Goal: Information Seeking & Learning: Learn about a topic

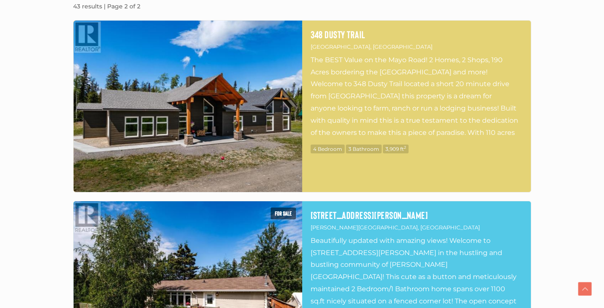
scroll to position [281, 0]
click at [191, 104] on img at bounding box center [188, 105] width 229 height 171
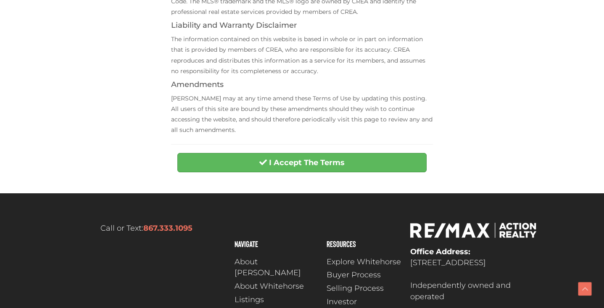
scroll to position [363, 0]
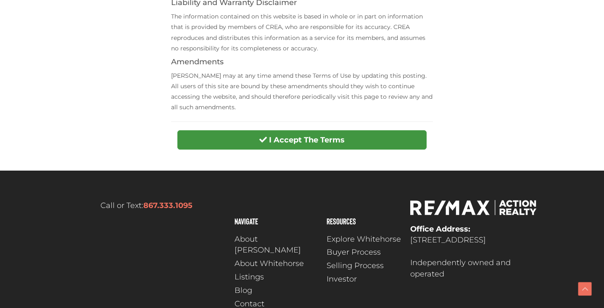
click at [316, 130] on button "I Accept The Terms" at bounding box center [301, 139] width 249 height 19
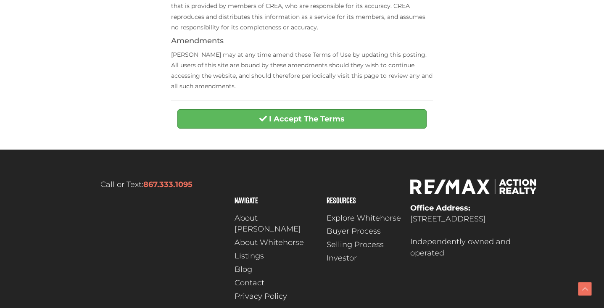
scroll to position [396, 0]
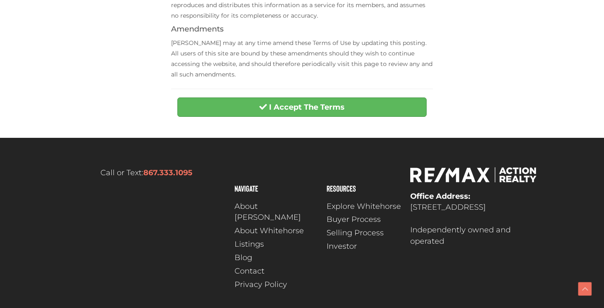
click at [206, 114] on div "I Accept The Terms" at bounding box center [302, 110] width 262 height 24
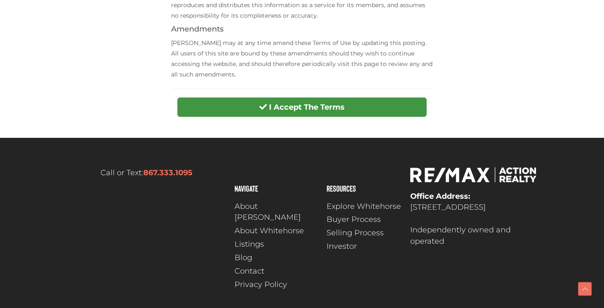
click at [206, 109] on button "I Accept The Terms" at bounding box center [301, 107] width 249 height 19
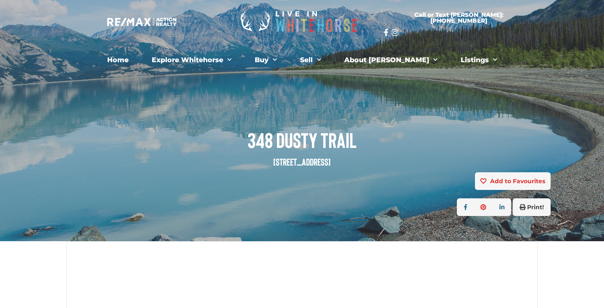
click at [314, 115] on div "348 Dusty Trail Whitehorse North, Yukon Y1A 6N4" at bounding box center [302, 136] width 510 height 71
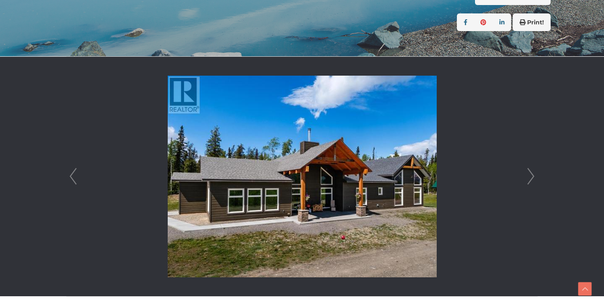
scroll to position [192, 0]
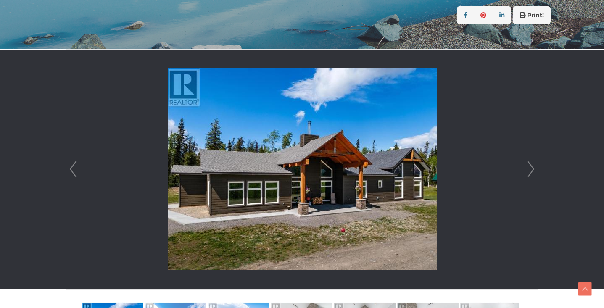
click at [316, 145] on img at bounding box center [302, 170] width 269 height 202
click at [529, 169] on link "Next" at bounding box center [531, 170] width 13 height 240
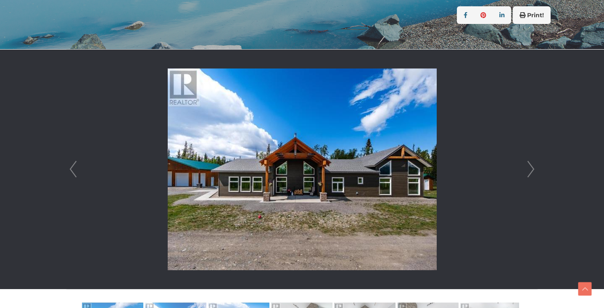
click at [530, 169] on link "Next" at bounding box center [531, 170] width 13 height 240
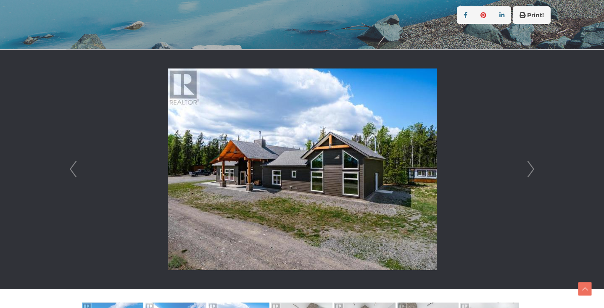
click at [530, 169] on link "Next" at bounding box center [531, 170] width 13 height 240
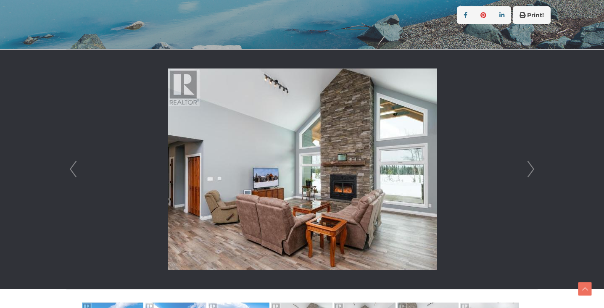
click at [530, 169] on link "Next" at bounding box center [531, 170] width 13 height 240
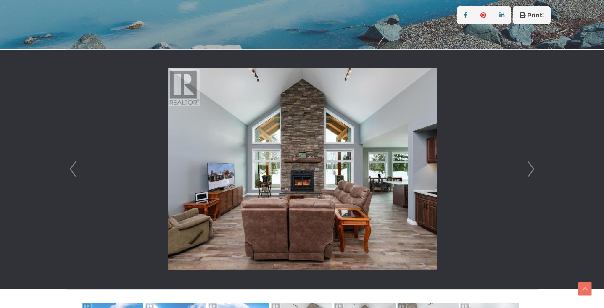
click at [530, 169] on link "Next" at bounding box center [531, 170] width 13 height 240
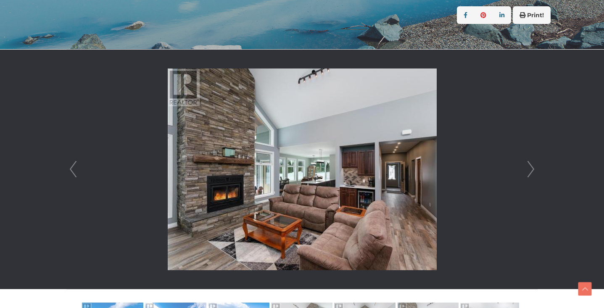
click at [530, 169] on link "Next" at bounding box center [531, 170] width 13 height 240
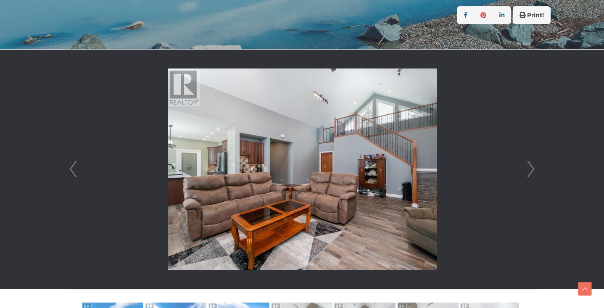
click at [530, 169] on link "Next" at bounding box center [531, 170] width 13 height 240
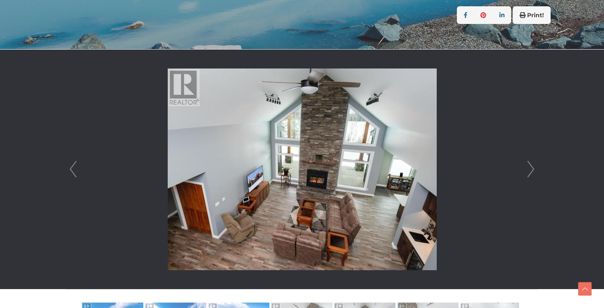
click at [530, 169] on link "Next" at bounding box center [531, 170] width 13 height 240
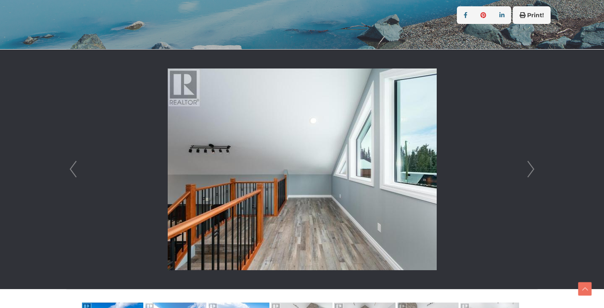
click at [530, 169] on link "Next" at bounding box center [531, 170] width 13 height 240
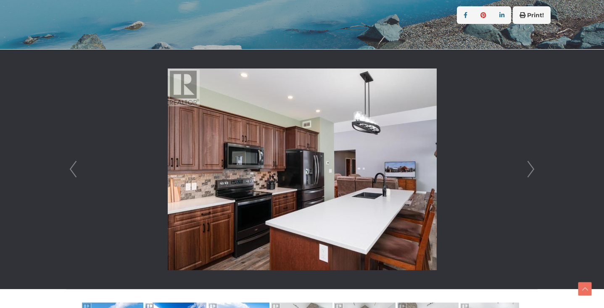
click at [530, 169] on link "Next" at bounding box center [531, 170] width 13 height 240
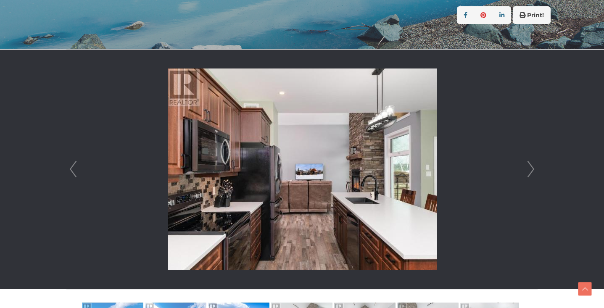
click at [530, 169] on link "Next" at bounding box center [531, 170] width 13 height 240
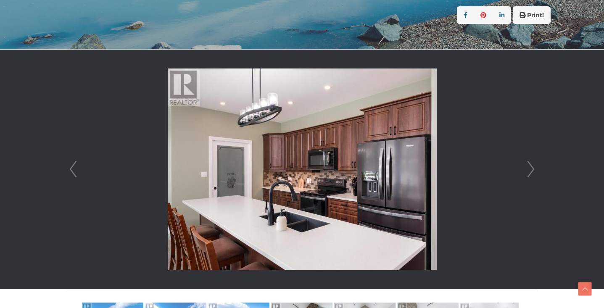
click at [530, 169] on link "Next" at bounding box center [531, 170] width 13 height 240
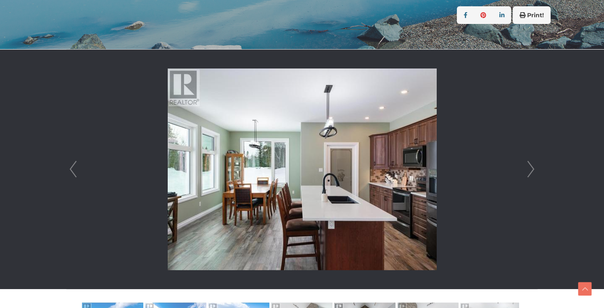
click at [530, 169] on link "Next" at bounding box center [531, 170] width 13 height 240
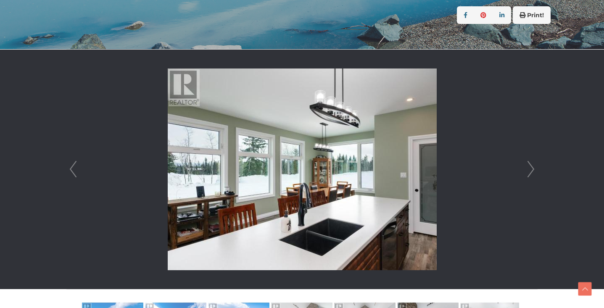
click at [530, 169] on link "Next" at bounding box center [531, 170] width 13 height 240
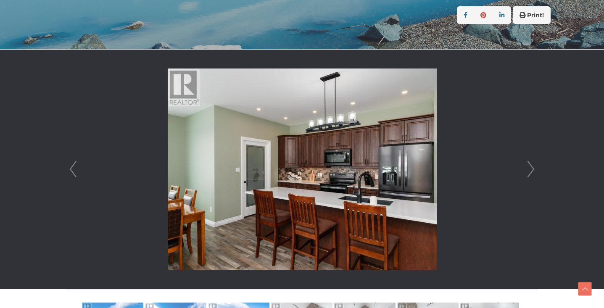
click at [530, 169] on link "Next" at bounding box center [531, 170] width 13 height 240
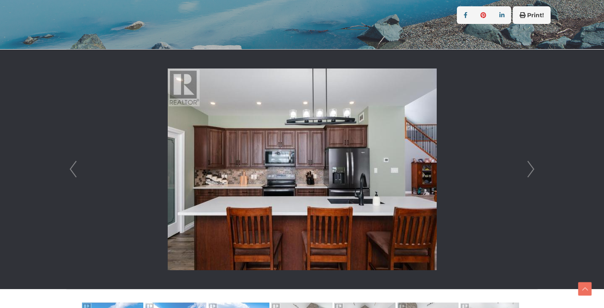
click at [530, 169] on link "Next" at bounding box center [531, 170] width 13 height 240
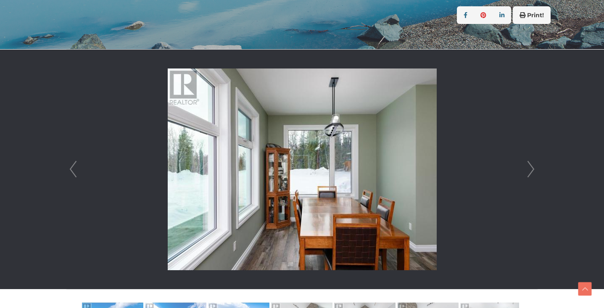
click at [530, 169] on link "Next" at bounding box center [531, 170] width 13 height 240
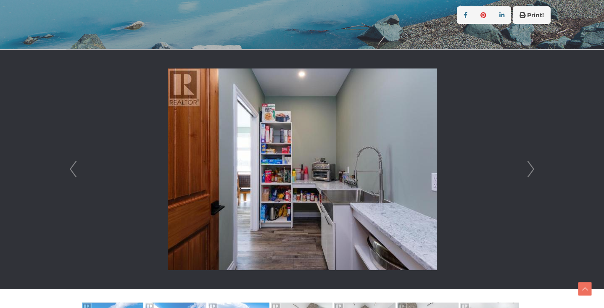
click at [530, 169] on link "Next" at bounding box center [531, 170] width 13 height 240
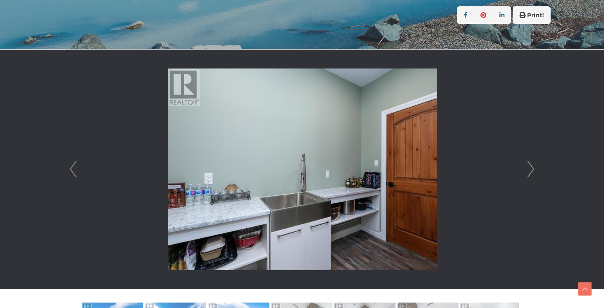
click at [530, 169] on link "Next" at bounding box center [531, 170] width 13 height 240
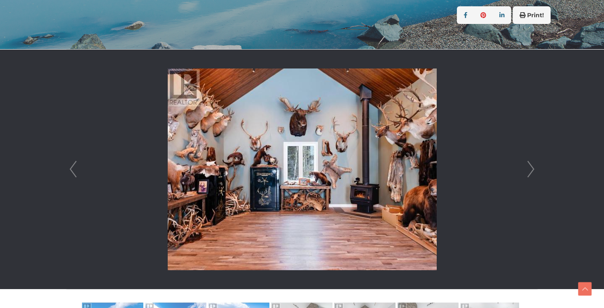
click at [530, 169] on link "Next" at bounding box center [531, 170] width 13 height 240
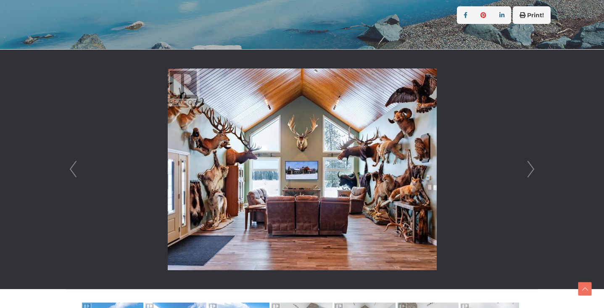
click at [530, 169] on link "Next" at bounding box center [531, 170] width 13 height 240
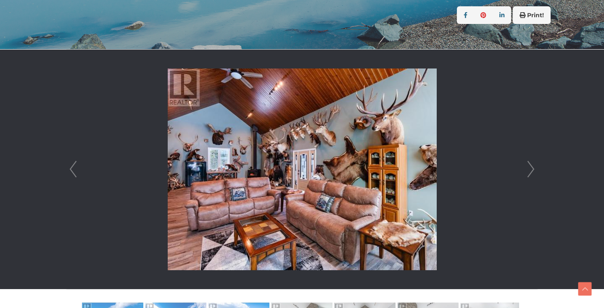
click at [530, 169] on link "Next" at bounding box center [531, 170] width 13 height 240
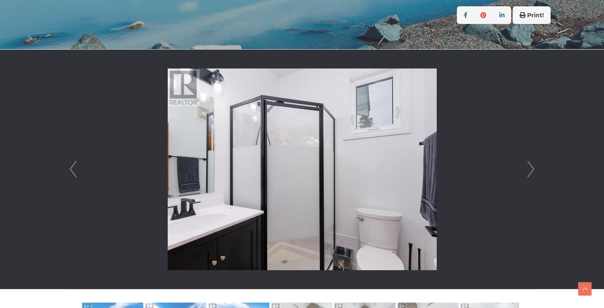
click at [530, 169] on link "Next" at bounding box center [531, 170] width 13 height 240
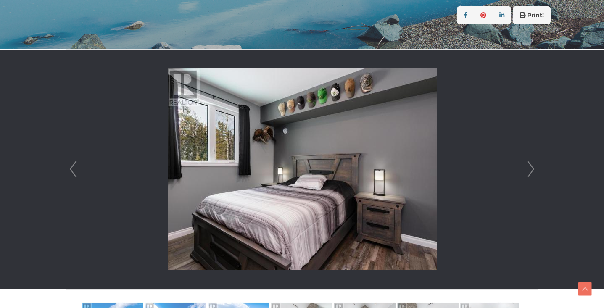
click at [530, 169] on link "Next" at bounding box center [531, 170] width 13 height 240
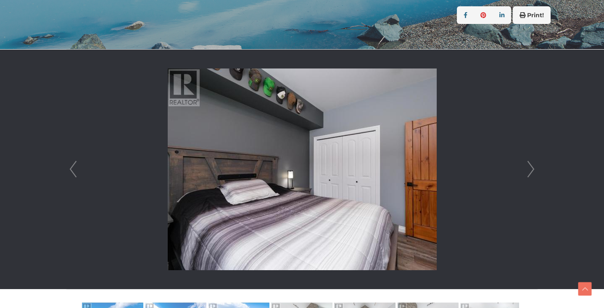
click at [530, 169] on link "Next" at bounding box center [531, 170] width 13 height 240
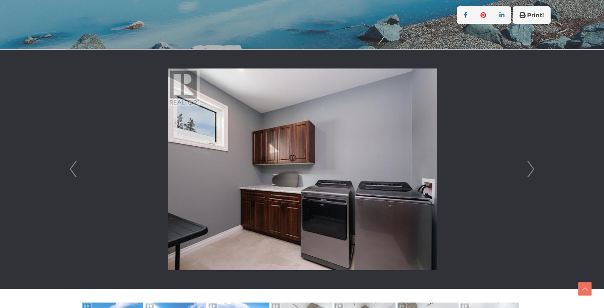
click at [530, 169] on link "Next" at bounding box center [531, 170] width 13 height 240
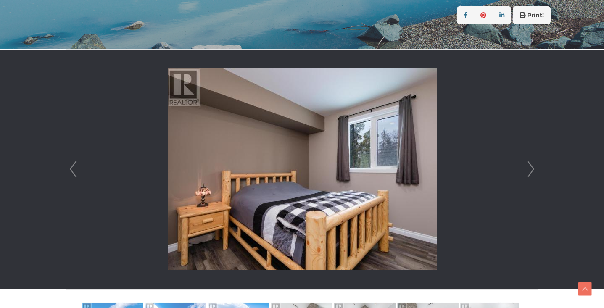
click at [530, 169] on link "Next" at bounding box center [531, 170] width 13 height 240
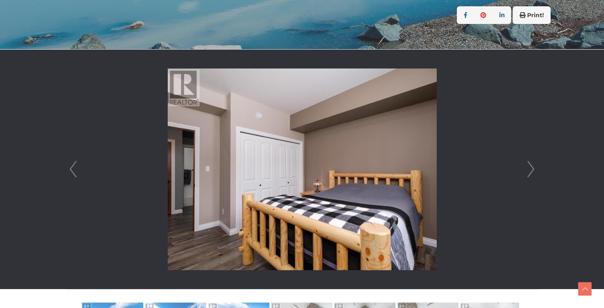
click at [530, 169] on link "Next" at bounding box center [531, 170] width 13 height 240
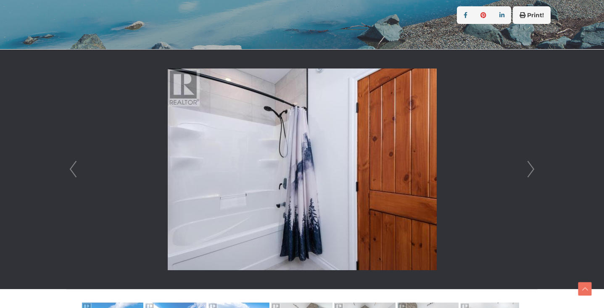
click at [530, 169] on link "Next" at bounding box center [531, 170] width 13 height 240
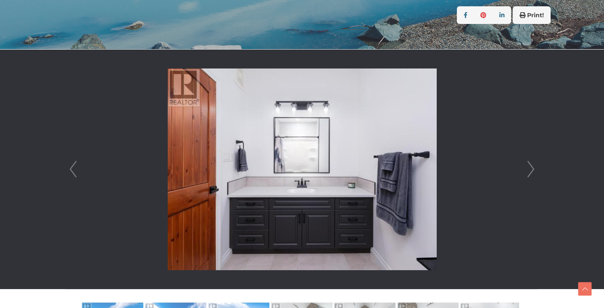
click at [530, 169] on link "Next" at bounding box center [531, 170] width 13 height 240
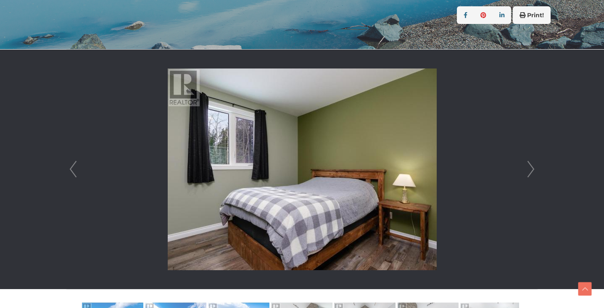
click at [530, 169] on link "Next" at bounding box center [531, 170] width 13 height 240
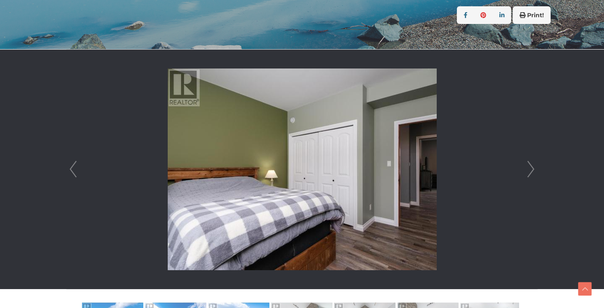
click at [530, 169] on link "Next" at bounding box center [531, 170] width 13 height 240
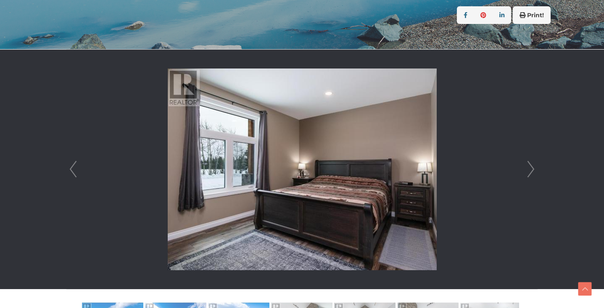
click at [530, 169] on link "Next" at bounding box center [531, 170] width 13 height 240
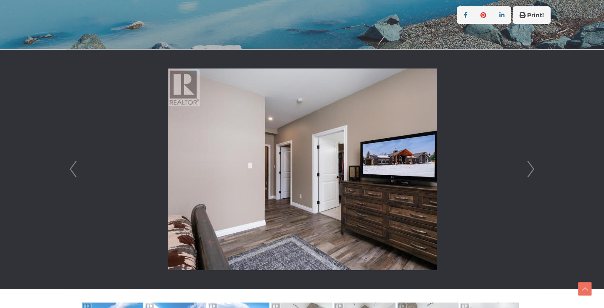
click at [530, 169] on link "Next" at bounding box center [531, 170] width 13 height 240
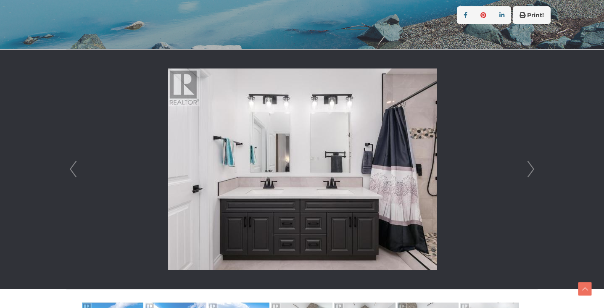
click at [530, 169] on link "Next" at bounding box center [531, 170] width 13 height 240
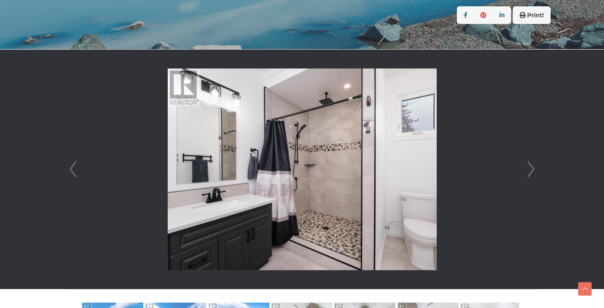
click at [530, 169] on link "Next" at bounding box center [531, 170] width 13 height 240
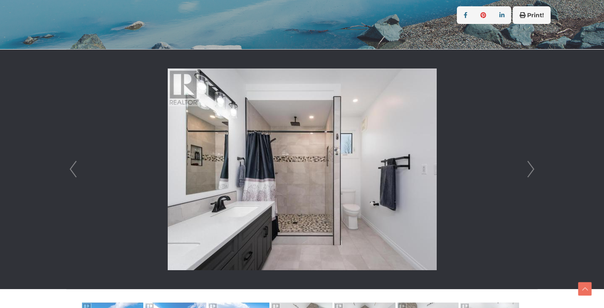
click at [530, 169] on link "Next" at bounding box center [531, 170] width 13 height 240
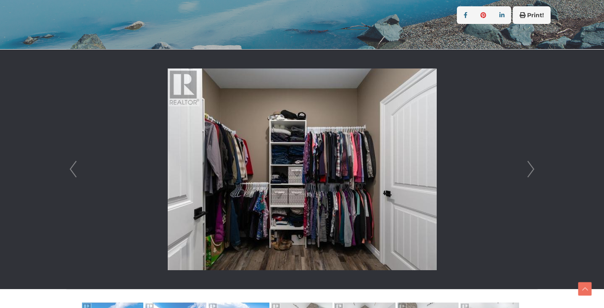
click at [530, 169] on link "Next" at bounding box center [531, 170] width 13 height 240
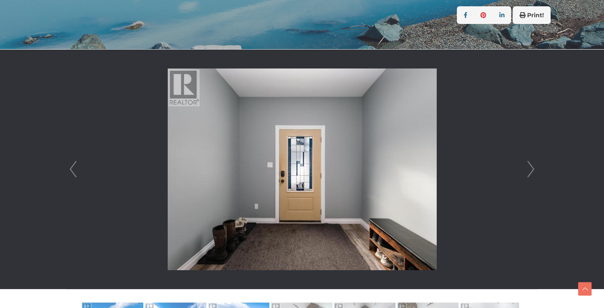
click at [530, 169] on link "Next" at bounding box center [531, 170] width 13 height 240
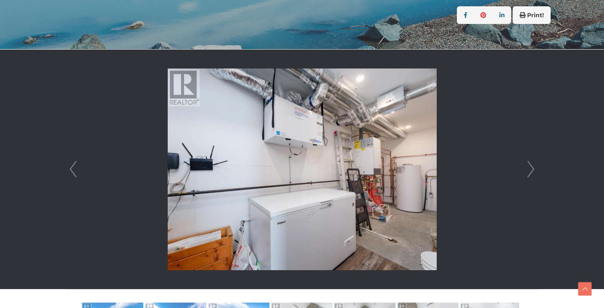
click at [530, 169] on link "Next" at bounding box center [531, 170] width 13 height 240
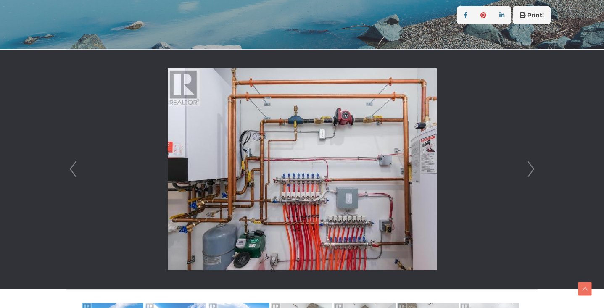
click at [530, 169] on link "Next" at bounding box center [531, 170] width 13 height 240
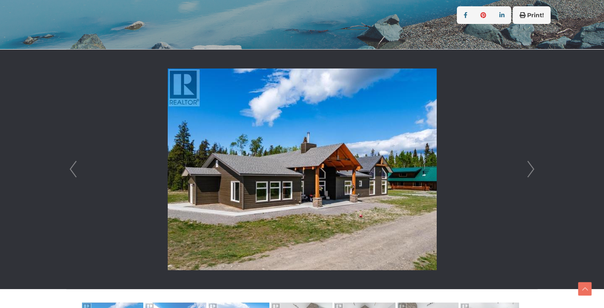
click at [530, 169] on link "Next" at bounding box center [531, 170] width 13 height 240
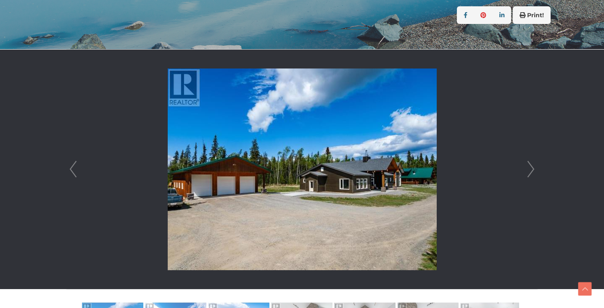
click at [530, 169] on link "Next" at bounding box center [531, 170] width 13 height 240
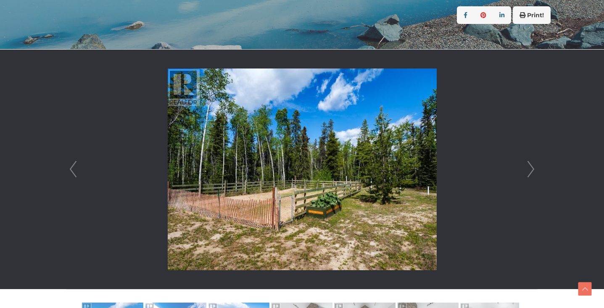
click at [530, 169] on link "Next" at bounding box center [531, 170] width 13 height 240
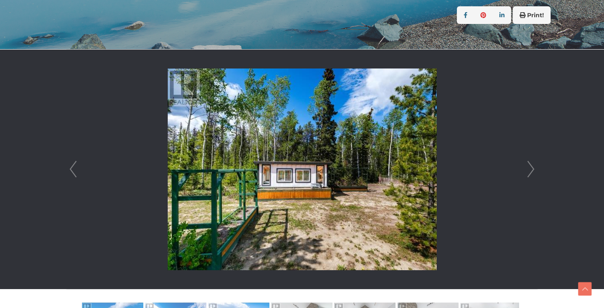
click at [530, 169] on link "Next" at bounding box center [531, 170] width 13 height 240
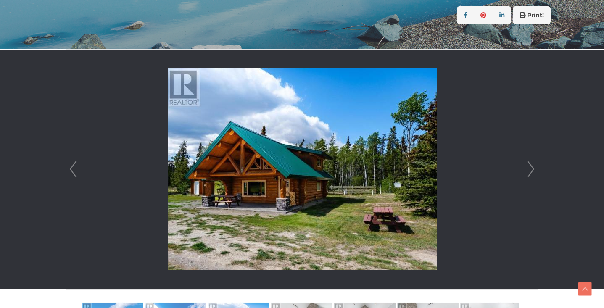
click at [530, 169] on link "Next" at bounding box center [531, 170] width 13 height 240
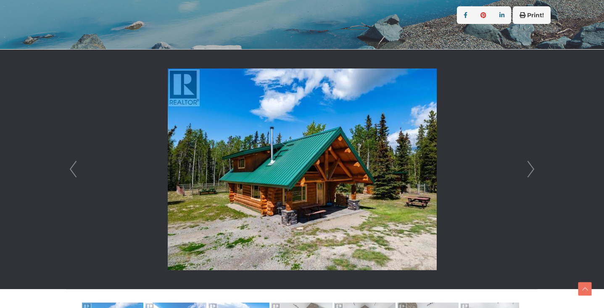
click at [530, 169] on link "Next" at bounding box center [531, 170] width 13 height 240
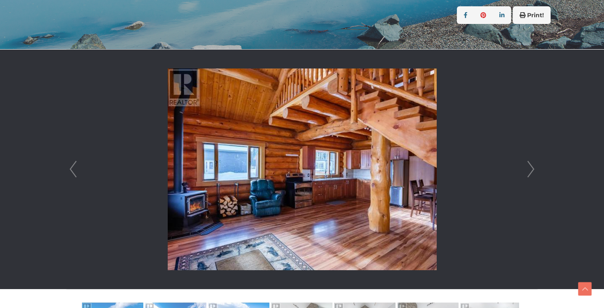
click at [530, 169] on link "Next" at bounding box center [531, 170] width 13 height 240
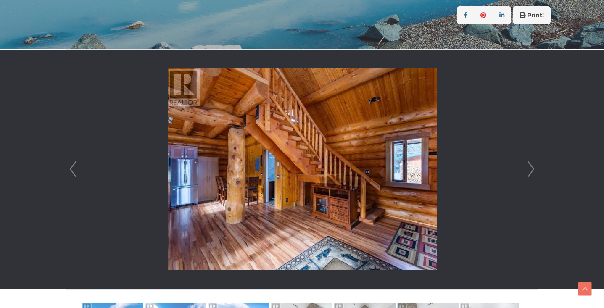
click at [530, 169] on link "Next" at bounding box center [531, 170] width 13 height 240
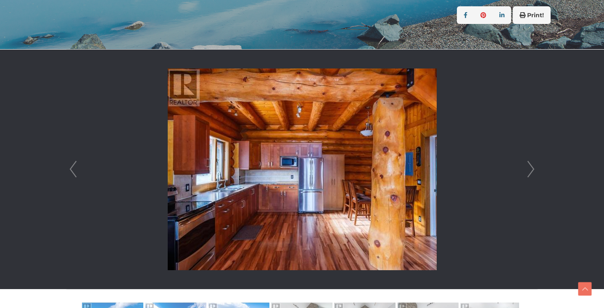
click at [530, 169] on link "Next" at bounding box center [531, 170] width 13 height 240
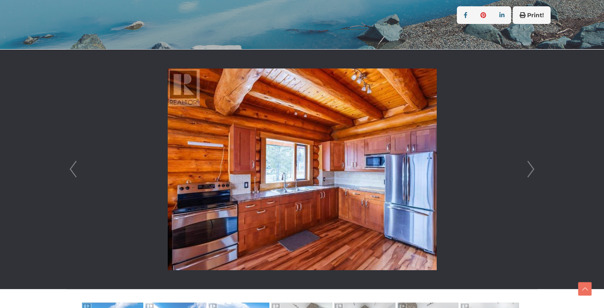
click at [530, 169] on link "Next" at bounding box center [531, 170] width 13 height 240
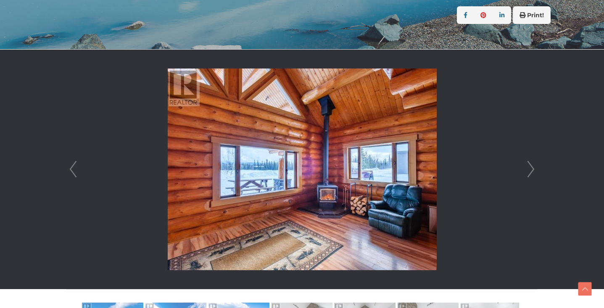
click at [530, 169] on link "Next" at bounding box center [531, 170] width 13 height 240
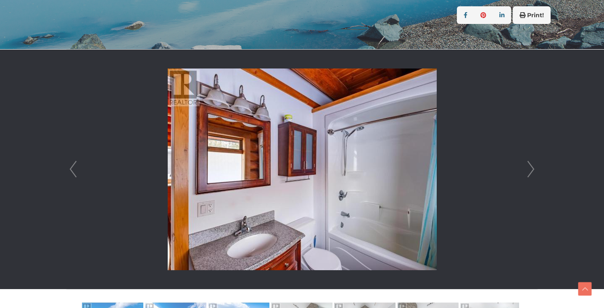
click at [530, 169] on link "Next" at bounding box center [531, 170] width 13 height 240
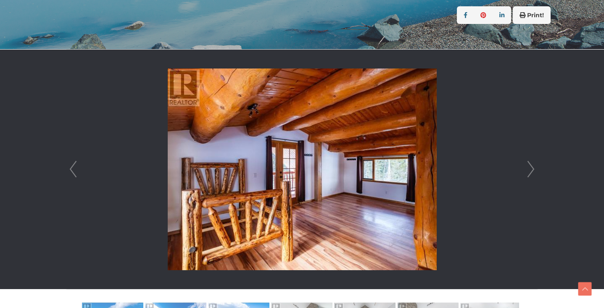
click at [530, 169] on link "Next" at bounding box center [531, 170] width 13 height 240
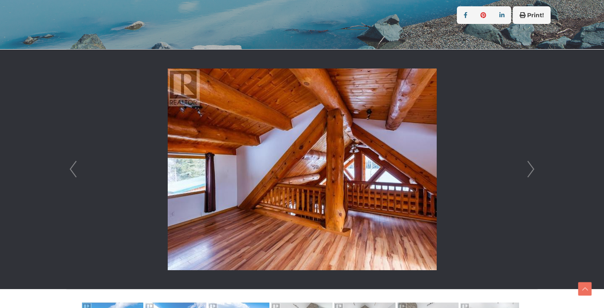
click at [530, 169] on link "Next" at bounding box center [531, 170] width 13 height 240
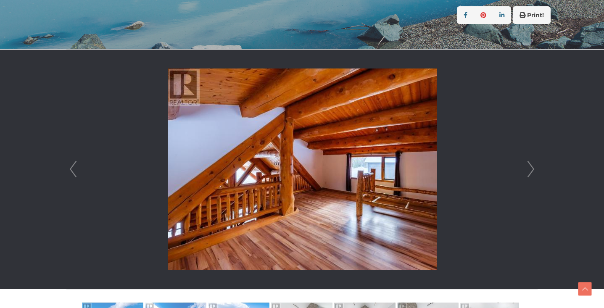
click at [530, 169] on link "Next" at bounding box center [531, 170] width 13 height 240
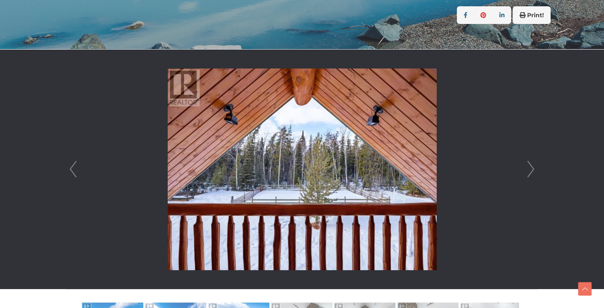
click at [530, 169] on link "Next" at bounding box center [531, 170] width 13 height 240
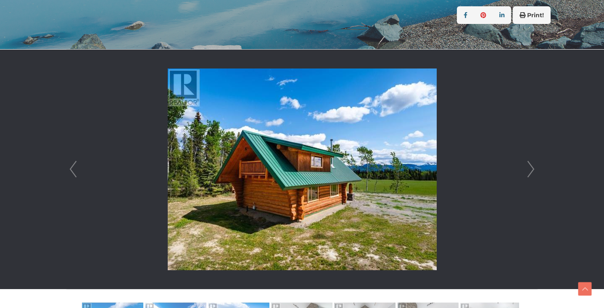
click at [530, 169] on link "Next" at bounding box center [531, 170] width 13 height 240
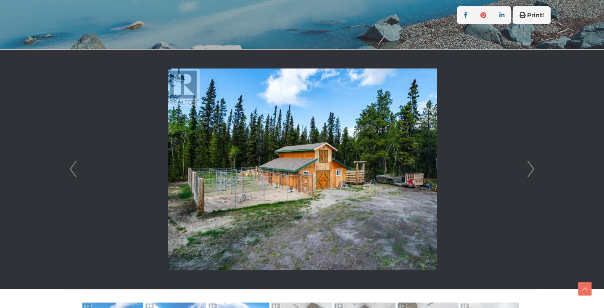
click at [530, 169] on link "Next" at bounding box center [531, 170] width 13 height 240
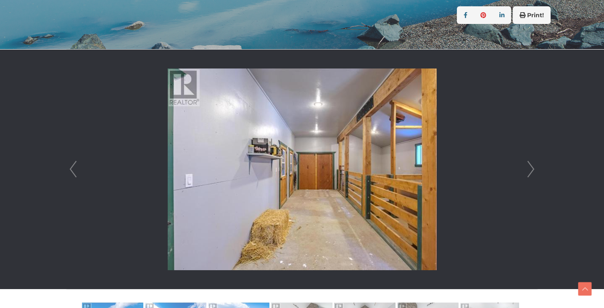
click at [79, 166] on link "Prev" at bounding box center [73, 170] width 13 height 240
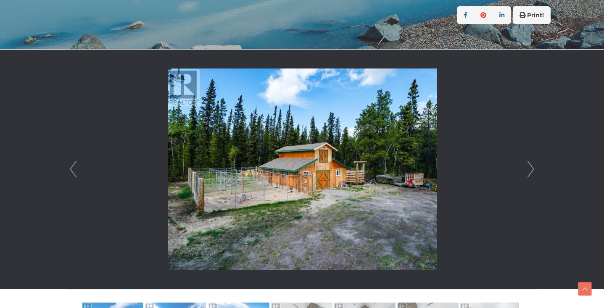
click at [531, 167] on link "Next" at bounding box center [531, 170] width 13 height 240
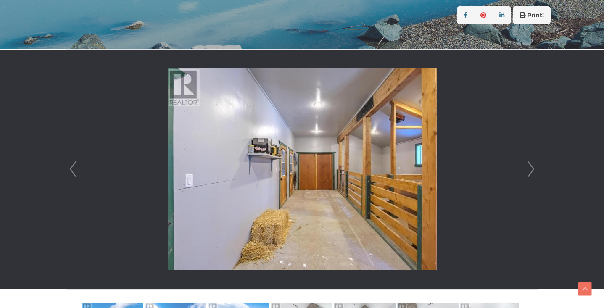
click at [532, 168] on link "Next" at bounding box center [531, 170] width 13 height 240
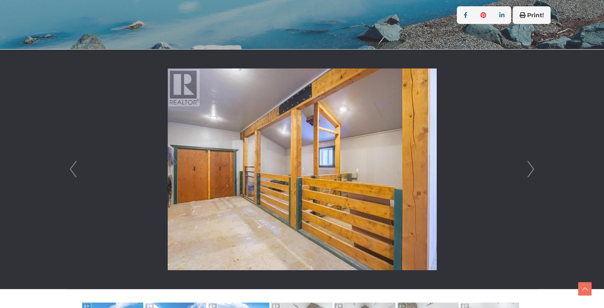
click at [532, 168] on link "Next" at bounding box center [531, 170] width 13 height 240
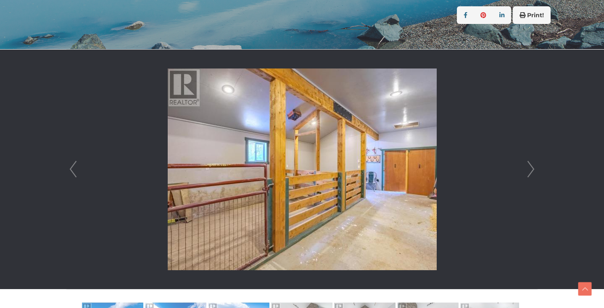
click at [532, 168] on link "Next" at bounding box center [531, 170] width 13 height 240
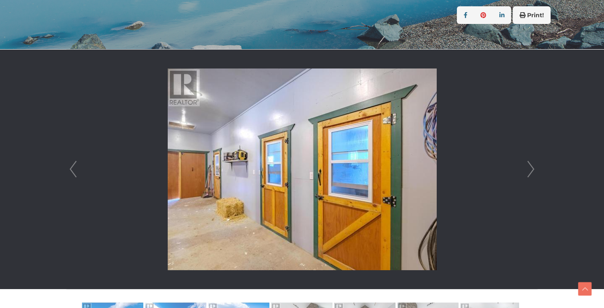
click at [532, 168] on link "Next" at bounding box center [531, 170] width 13 height 240
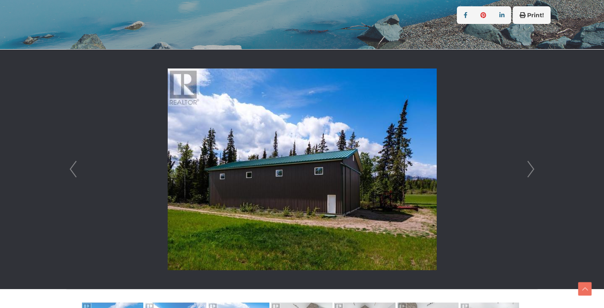
click at [532, 168] on link "Next" at bounding box center [531, 170] width 13 height 240
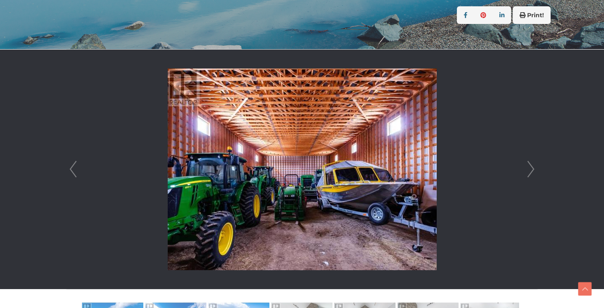
click at [532, 168] on link "Next" at bounding box center [531, 170] width 13 height 240
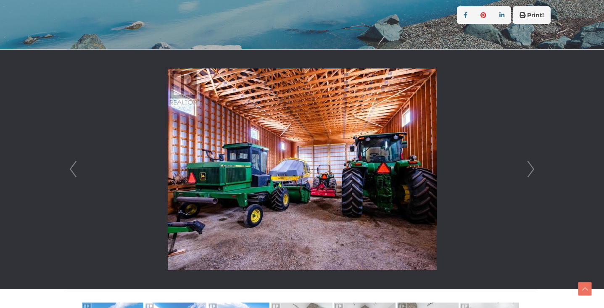
click at [532, 168] on link "Next" at bounding box center [531, 170] width 13 height 240
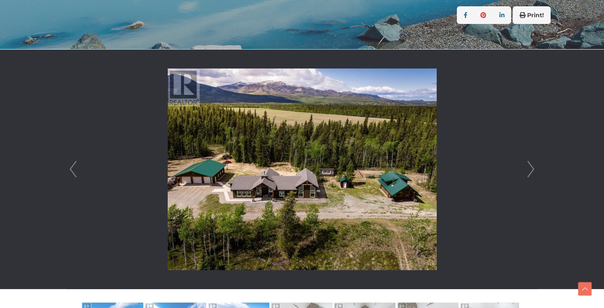
click at [532, 168] on link "Next" at bounding box center [531, 170] width 13 height 240
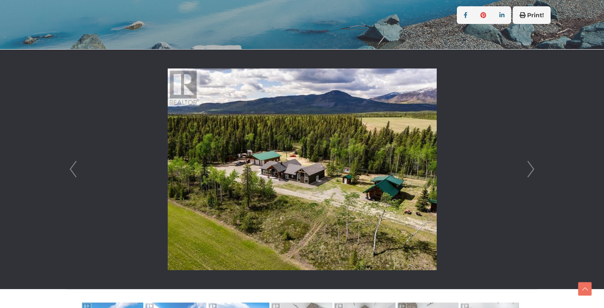
click at [532, 168] on link "Next" at bounding box center [531, 170] width 13 height 240
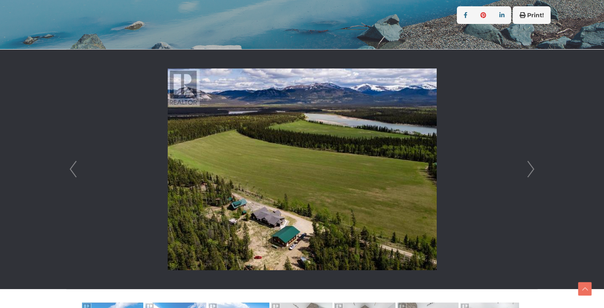
click at [532, 168] on link "Next" at bounding box center [531, 170] width 13 height 240
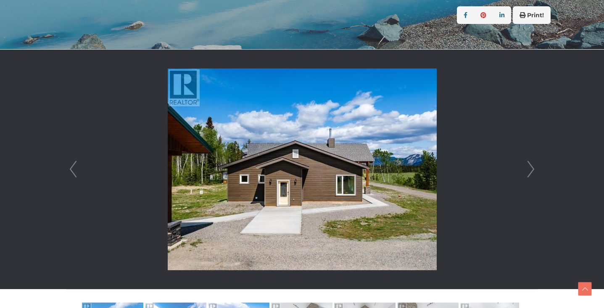
click at [532, 168] on link "Next" at bounding box center [531, 170] width 13 height 240
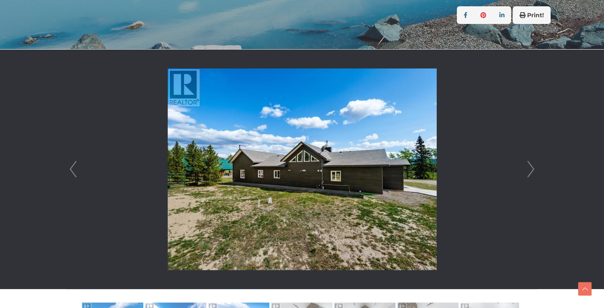
click at [532, 168] on link "Next" at bounding box center [531, 170] width 13 height 240
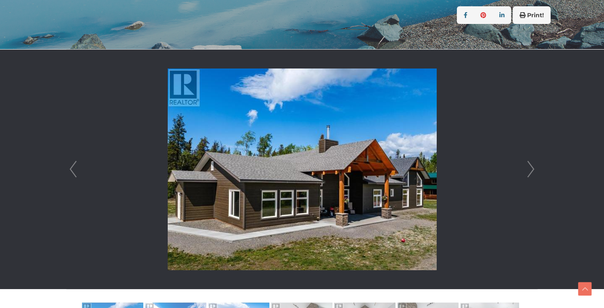
click at [532, 168] on link "Next" at bounding box center [531, 170] width 13 height 240
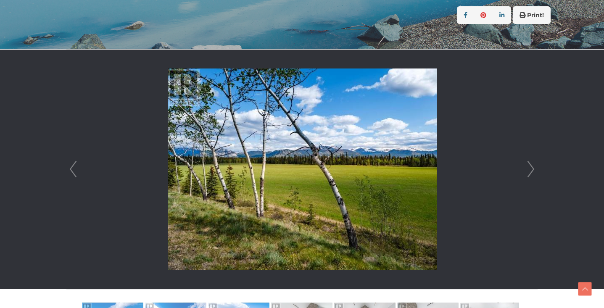
click at [532, 168] on link "Next" at bounding box center [531, 170] width 13 height 240
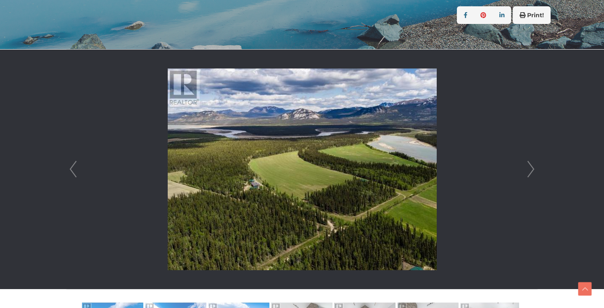
click at [532, 168] on link "Next" at bounding box center [531, 170] width 13 height 240
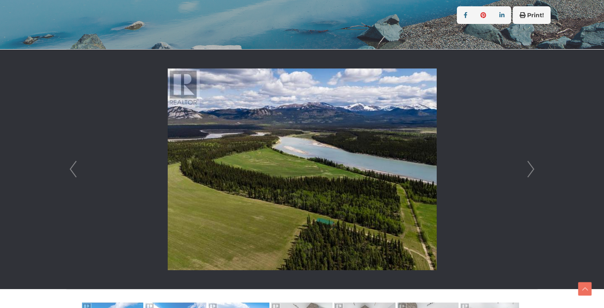
click at [532, 168] on link "Next" at bounding box center [531, 170] width 13 height 240
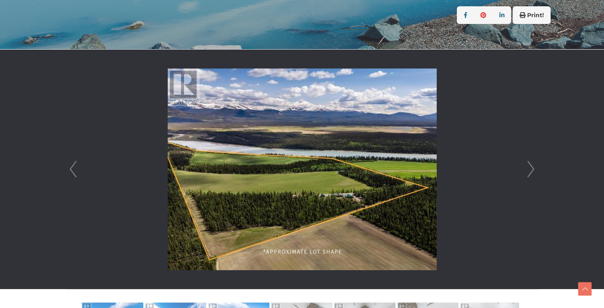
click at [532, 168] on link "Next" at bounding box center [531, 170] width 13 height 240
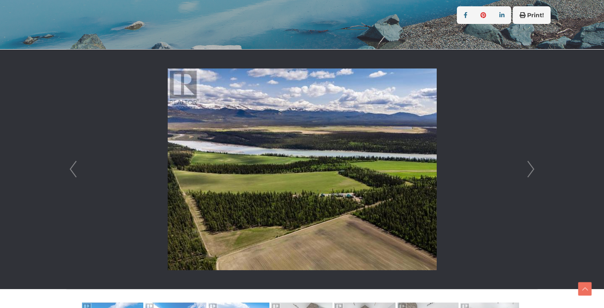
click at [532, 168] on link "Next" at bounding box center [531, 170] width 13 height 240
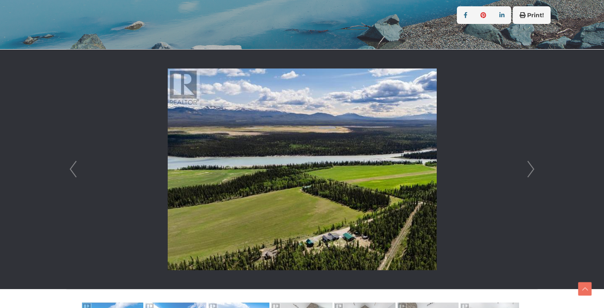
click at [532, 168] on link "Next" at bounding box center [531, 170] width 13 height 240
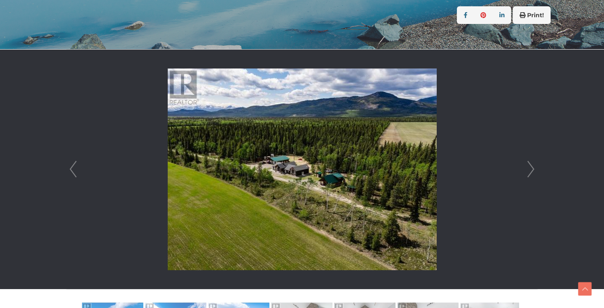
click at [532, 168] on link "Next" at bounding box center [531, 170] width 13 height 240
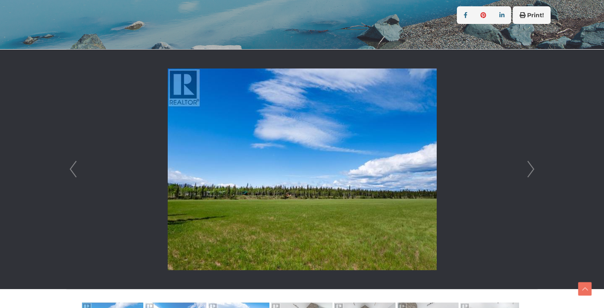
click at [532, 168] on link "Next" at bounding box center [531, 170] width 13 height 240
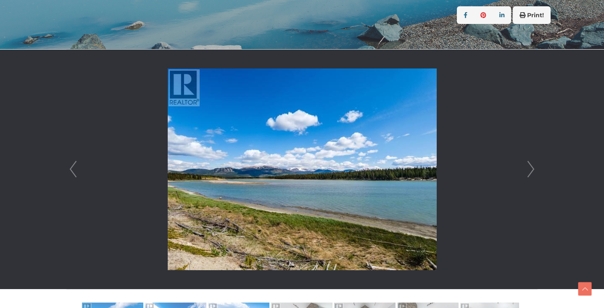
click at [532, 168] on link "Next" at bounding box center [531, 170] width 13 height 240
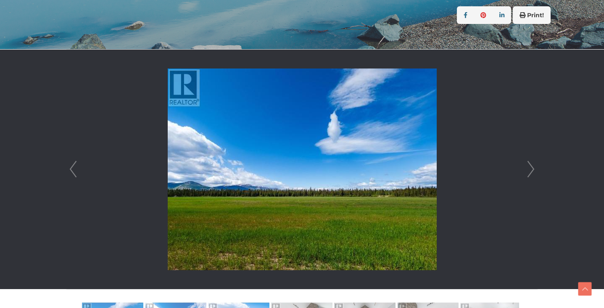
click at [80, 164] on li at bounding box center [302, 170] width 470 height 240
click at [74, 166] on link "Prev" at bounding box center [73, 170] width 13 height 240
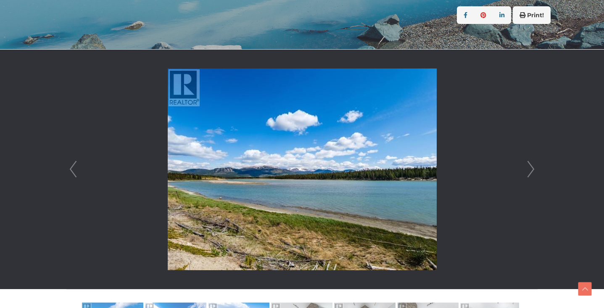
click at [72, 166] on link "Prev" at bounding box center [73, 170] width 13 height 240
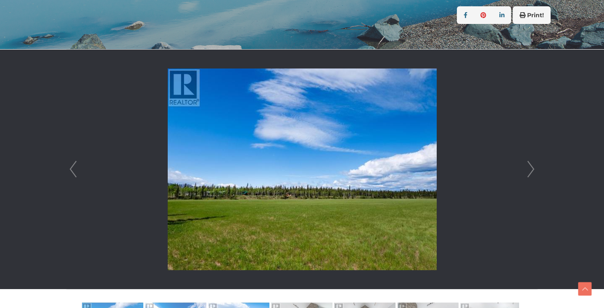
click at [72, 167] on link "Prev" at bounding box center [73, 170] width 13 height 240
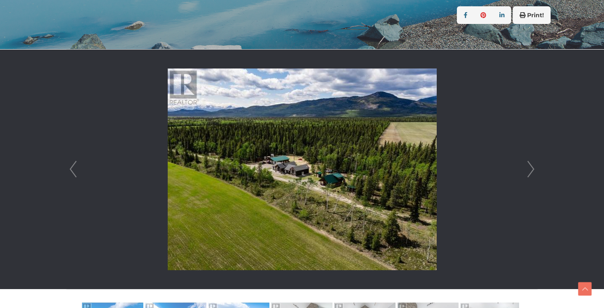
click at [72, 167] on link "Prev" at bounding box center [73, 170] width 13 height 240
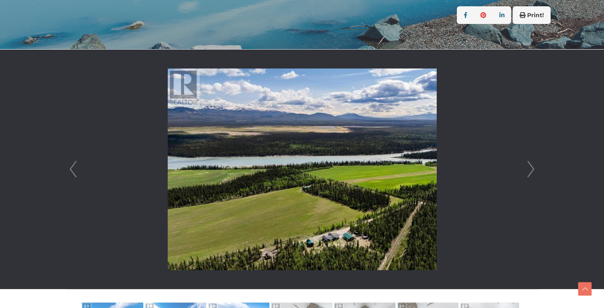
drag, startPoint x: 72, startPoint y: 167, endPoint x: 192, endPoint y: 169, distance: 120.2
click at [526, 171] on link "Next" at bounding box center [531, 170] width 13 height 240
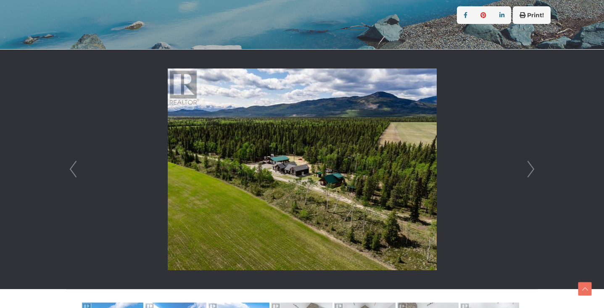
click at [526, 171] on link "Next" at bounding box center [531, 170] width 13 height 240
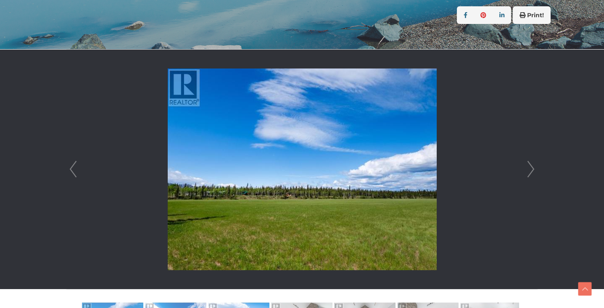
click at [526, 171] on link "Next" at bounding box center [531, 170] width 13 height 240
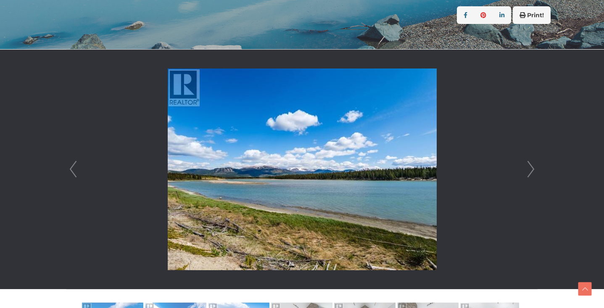
click at [526, 171] on link "Next" at bounding box center [531, 170] width 13 height 240
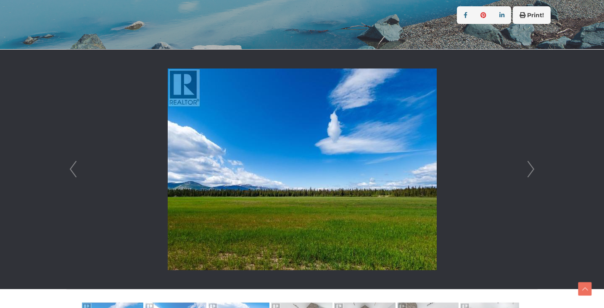
click at [526, 171] on link "Next" at bounding box center [531, 170] width 13 height 240
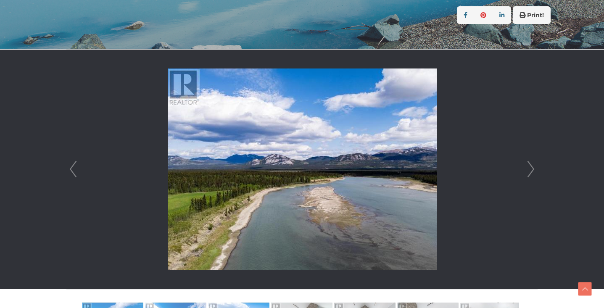
click at [526, 171] on link "Next" at bounding box center [531, 170] width 13 height 240
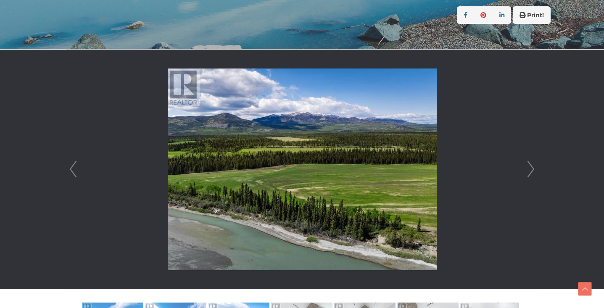
click at [83, 171] on li at bounding box center [302, 170] width 470 height 240
click at [75, 170] on link "Prev" at bounding box center [73, 170] width 13 height 240
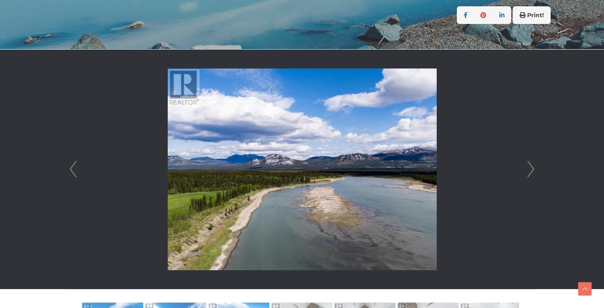
click at [526, 172] on link "Next" at bounding box center [531, 170] width 13 height 240
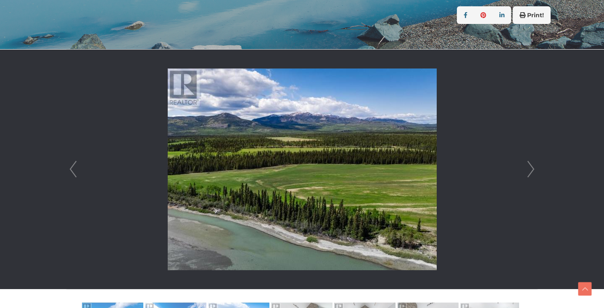
click at [526, 172] on link "Next" at bounding box center [531, 170] width 13 height 240
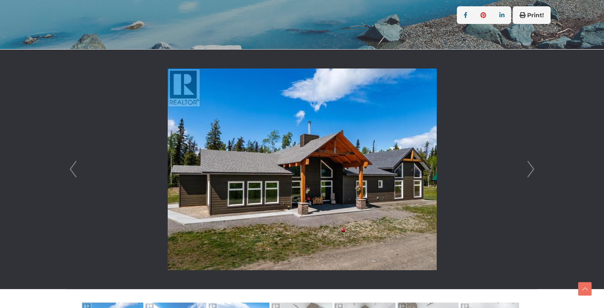
click at [526, 172] on link "Next" at bounding box center [531, 170] width 13 height 240
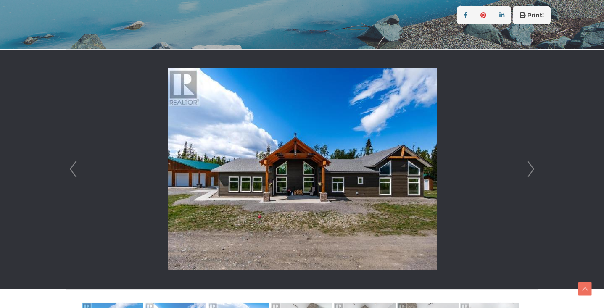
click at [526, 172] on link "Next" at bounding box center [531, 170] width 13 height 240
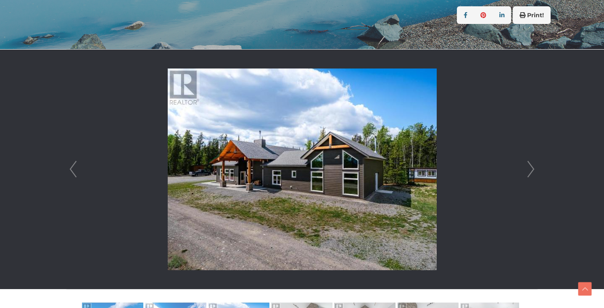
click at [498, 155] on li at bounding box center [302, 170] width 470 height 240
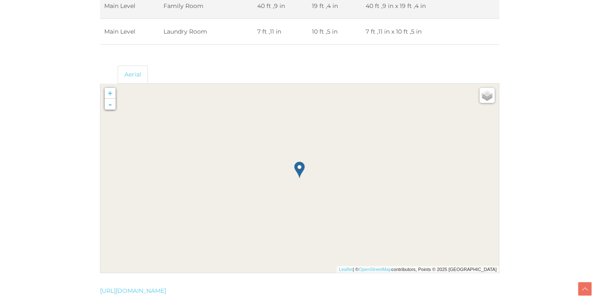
scroll to position [1708, 3]
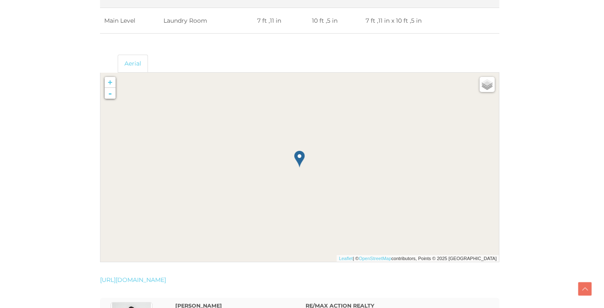
click at [293, 161] on img at bounding box center [286, 210] width 108 height 108
click at [111, 96] on link "-" at bounding box center [110, 93] width 11 height 11
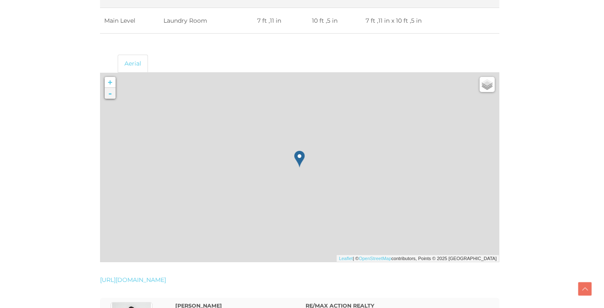
click at [111, 96] on link "-" at bounding box center [110, 93] width 11 height 11
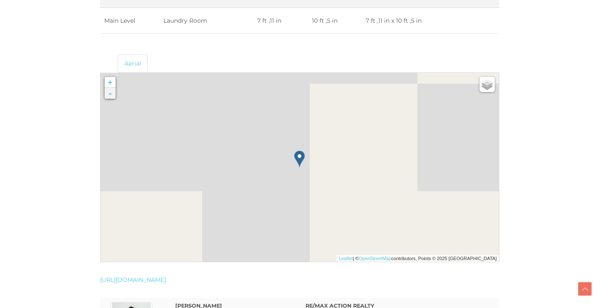
click at [111, 96] on link "-" at bounding box center [110, 93] width 11 height 11
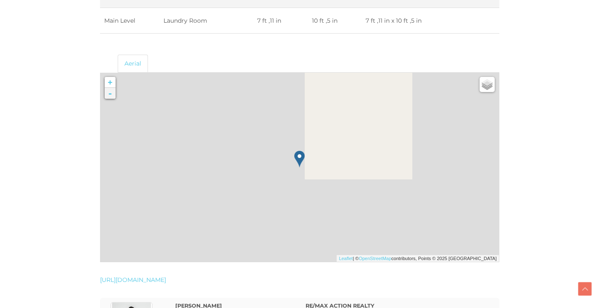
click at [111, 96] on link "-" at bounding box center [110, 93] width 11 height 11
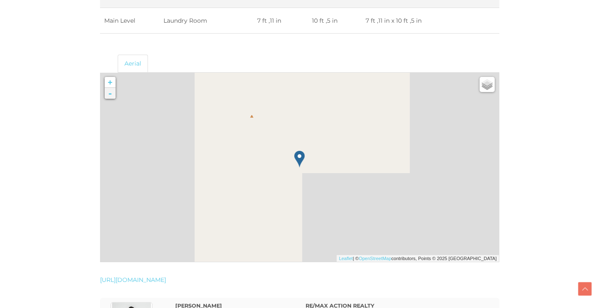
click at [111, 96] on link "-" at bounding box center [110, 93] width 11 height 11
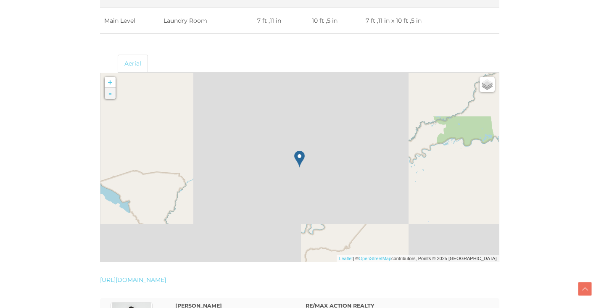
click at [111, 96] on link "-" at bounding box center [110, 93] width 11 height 11
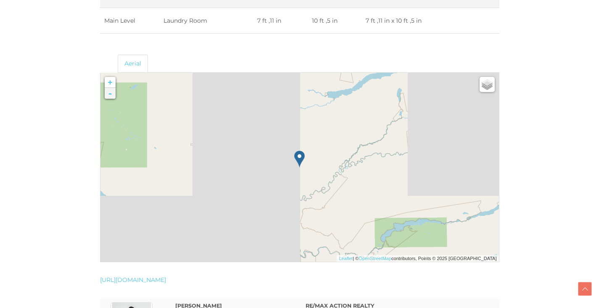
click at [111, 96] on link "-" at bounding box center [110, 93] width 11 height 11
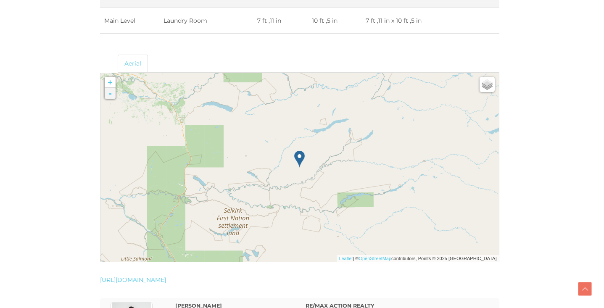
click at [111, 96] on link "-" at bounding box center [110, 93] width 11 height 11
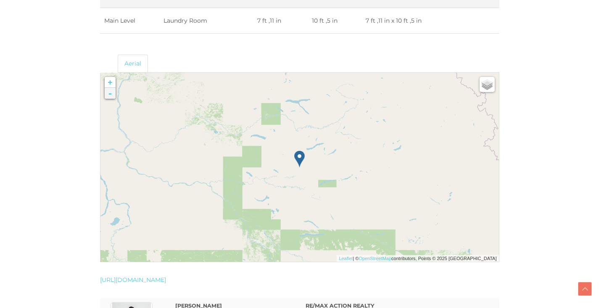
click at [111, 96] on link "-" at bounding box center [110, 93] width 11 height 11
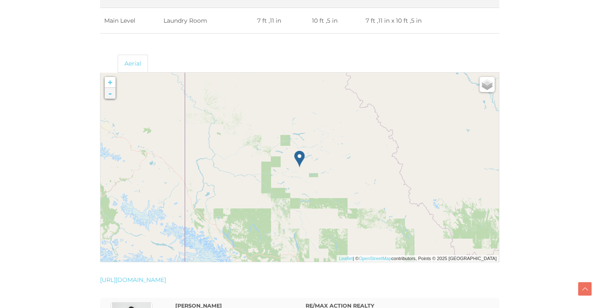
click at [111, 96] on link "-" at bounding box center [110, 93] width 11 height 11
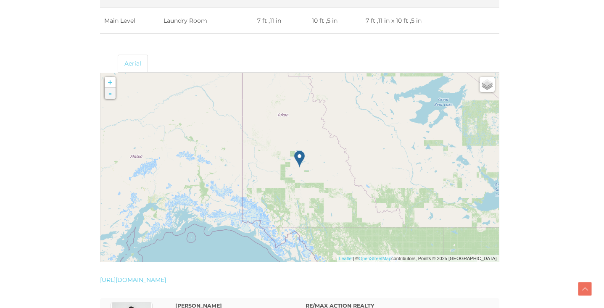
click at [111, 96] on link "-" at bounding box center [110, 93] width 11 height 11
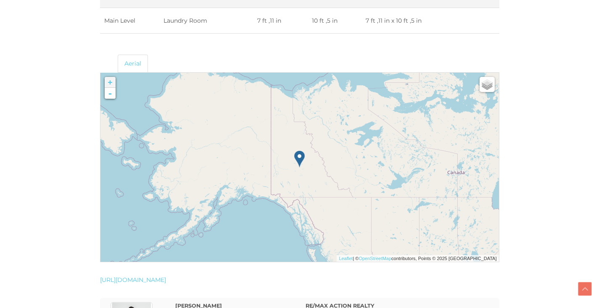
click at [111, 79] on link "+" at bounding box center [110, 82] width 11 height 11
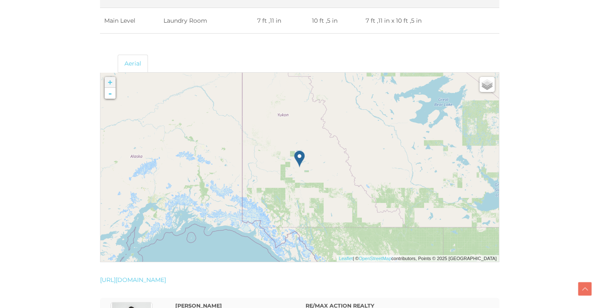
click at [111, 79] on link "+" at bounding box center [110, 82] width 11 height 11
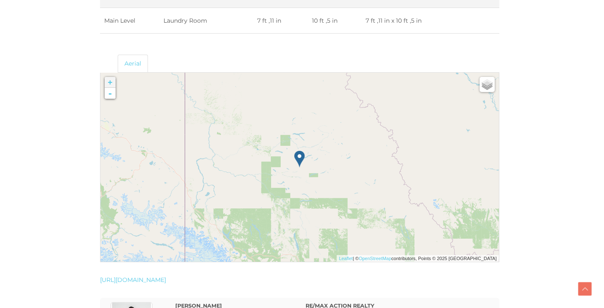
click at [111, 79] on link "+" at bounding box center [110, 82] width 11 height 11
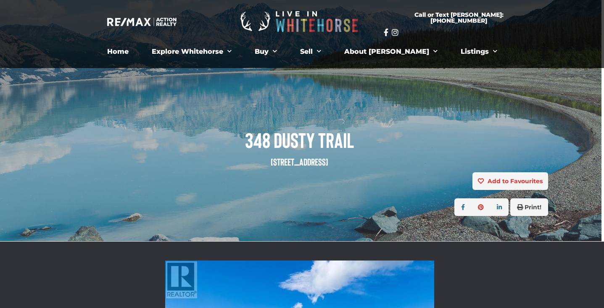
scroll to position [4, 3]
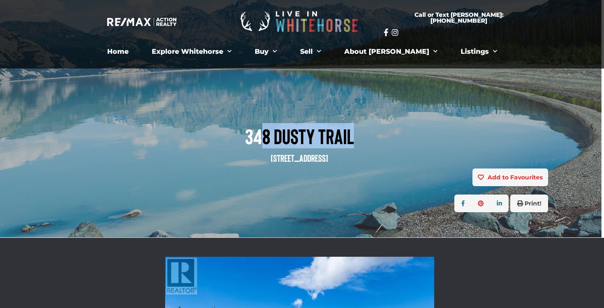
drag, startPoint x: 250, startPoint y: 140, endPoint x: 345, endPoint y: 145, distance: 95.1
click at [346, 145] on span "348 Dusty Trail" at bounding box center [299, 135] width 497 height 23
drag, startPoint x: 246, startPoint y: 136, endPoint x: 353, endPoint y: 153, distance: 108.1
click at [353, 153] on h1 "348 Dusty Trail Whitehorse North, Yukon Y1A 6N4" at bounding box center [299, 144] width 497 height 40
copy h1 "348 Dusty Trail Whitehorse North, Yukon Y1A 6N4"
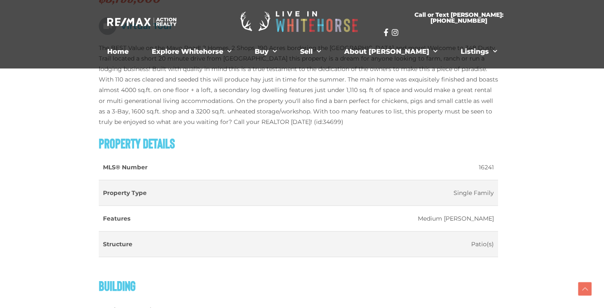
scroll to position [533, 4]
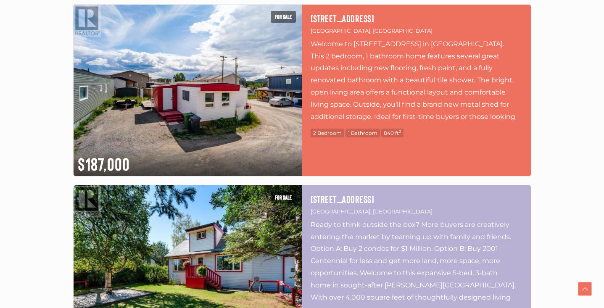
scroll to position [749, 0]
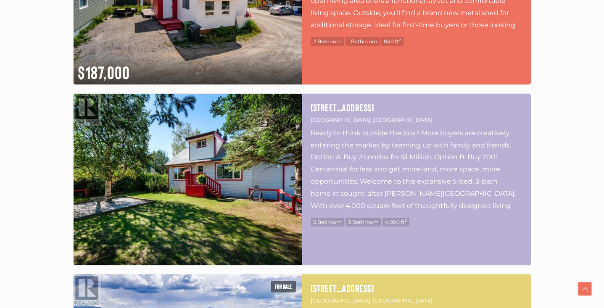
click at [193, 177] on img at bounding box center [188, 179] width 229 height 171
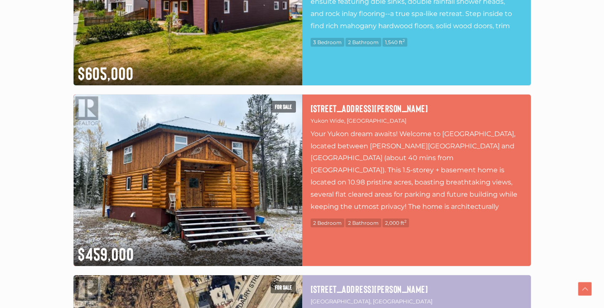
scroll to position [2016, 0]
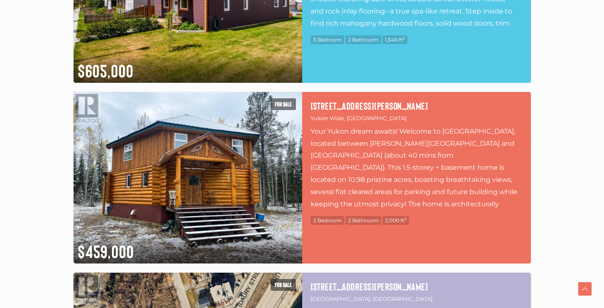
click at [351, 105] on h4 "[STREET_ADDRESS][PERSON_NAME]" at bounding box center [417, 105] width 212 height 11
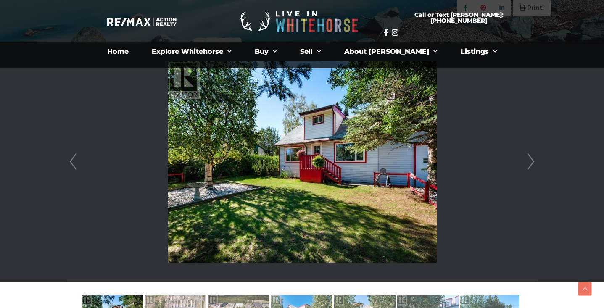
scroll to position [198, 0]
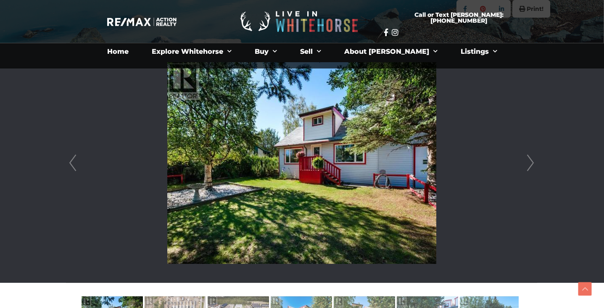
click at [537, 158] on div at bounding box center [301, 163] width 470 height 240
click at [535, 159] on link "Next" at bounding box center [530, 163] width 13 height 240
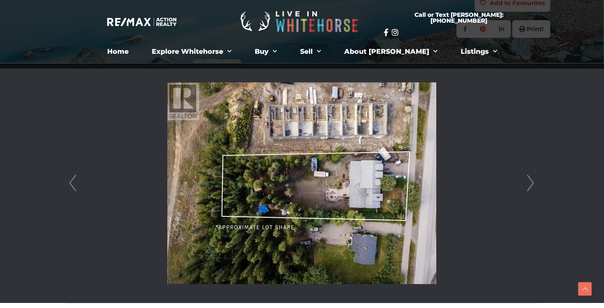
scroll to position [173, 0]
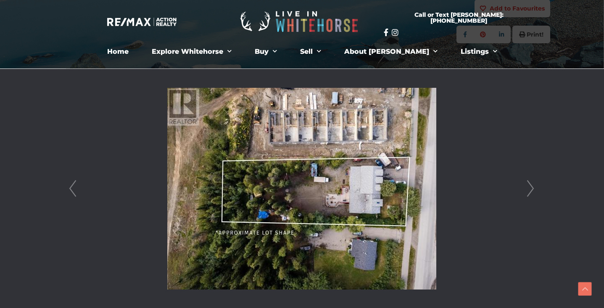
click at [82, 181] on li at bounding box center [301, 189] width 470 height 240
click at [73, 187] on link "Prev" at bounding box center [72, 189] width 13 height 240
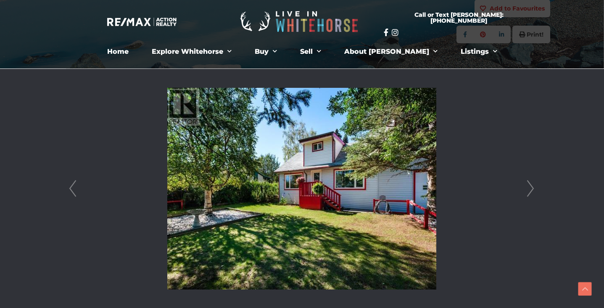
click at [525, 192] on link "Next" at bounding box center [530, 189] width 13 height 240
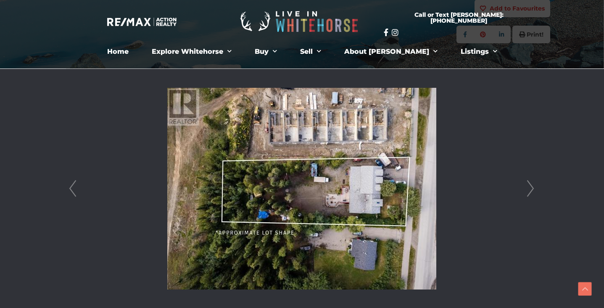
click at [527, 192] on link "Next" at bounding box center [530, 189] width 13 height 240
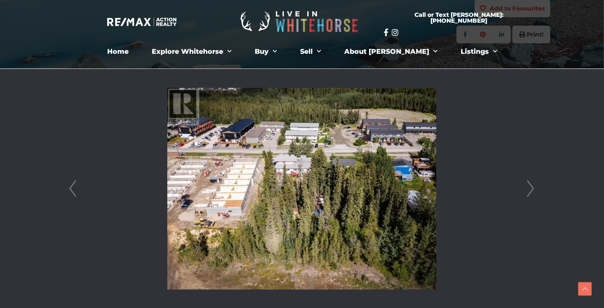
click at [527, 192] on link "Next" at bounding box center [530, 189] width 13 height 240
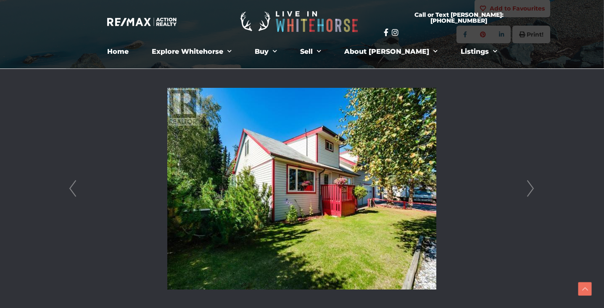
click at [527, 192] on link "Next" at bounding box center [530, 189] width 13 height 240
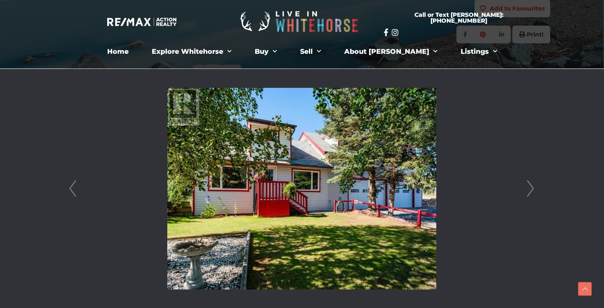
click at [527, 192] on link "Next" at bounding box center [530, 189] width 13 height 240
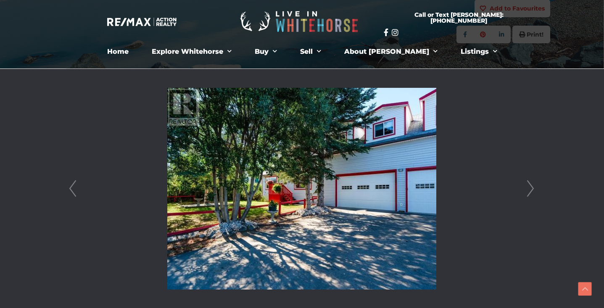
click at [527, 192] on link "Next" at bounding box center [530, 189] width 13 height 240
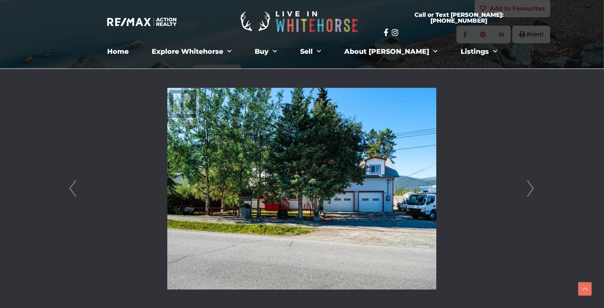
click at [527, 192] on link "Next" at bounding box center [530, 189] width 13 height 240
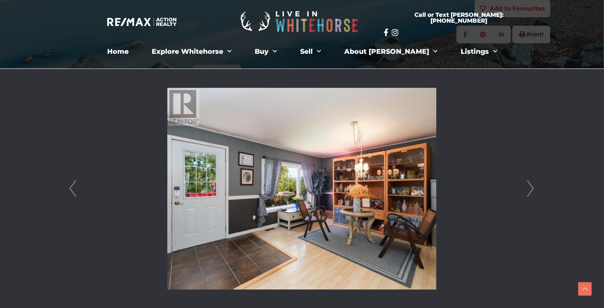
click at [527, 192] on link "Next" at bounding box center [530, 189] width 13 height 240
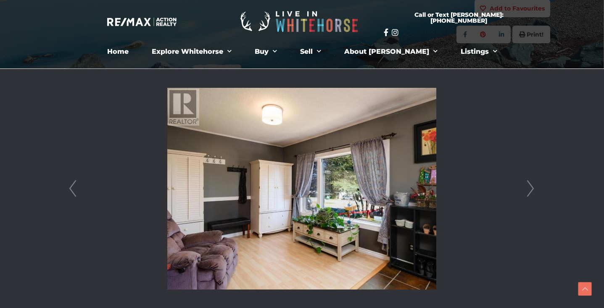
click at [527, 192] on link "Next" at bounding box center [530, 189] width 13 height 240
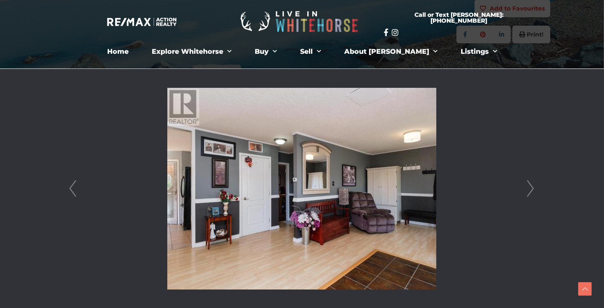
click at [527, 192] on link "Next" at bounding box center [530, 189] width 13 height 240
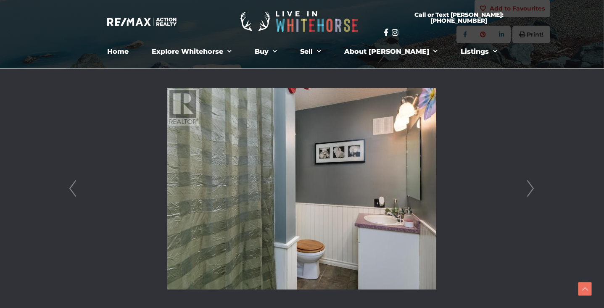
click at [526, 192] on link "Next" at bounding box center [530, 189] width 13 height 240
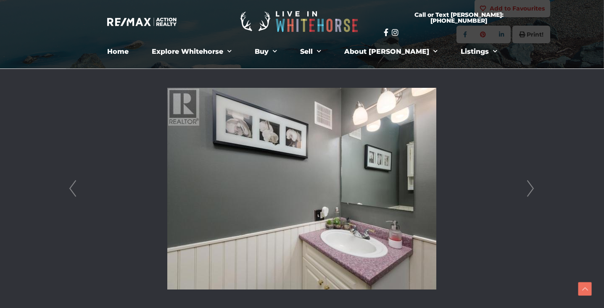
click at [526, 192] on link "Next" at bounding box center [530, 189] width 13 height 240
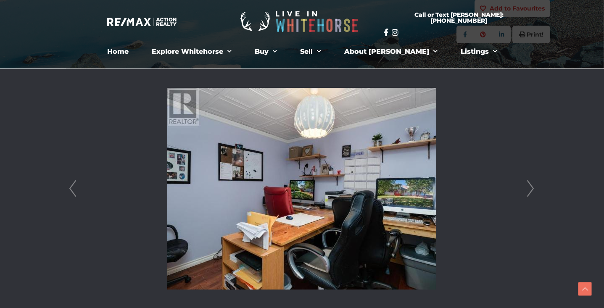
click at [526, 192] on link "Next" at bounding box center [530, 189] width 13 height 240
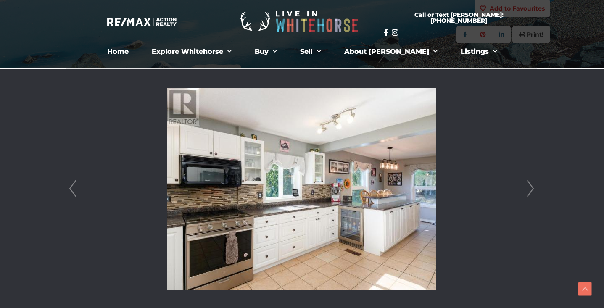
click at [71, 186] on link "Prev" at bounding box center [72, 189] width 13 height 240
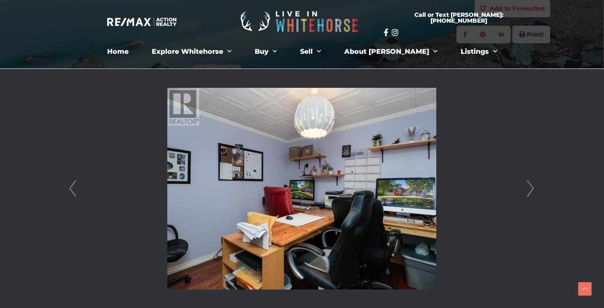
click at [531, 185] on link "Next" at bounding box center [530, 189] width 13 height 240
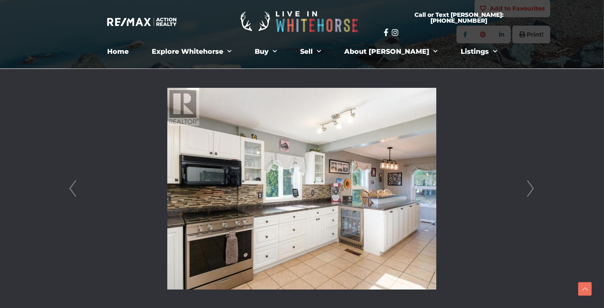
click at [531, 185] on link "Next" at bounding box center [530, 189] width 13 height 240
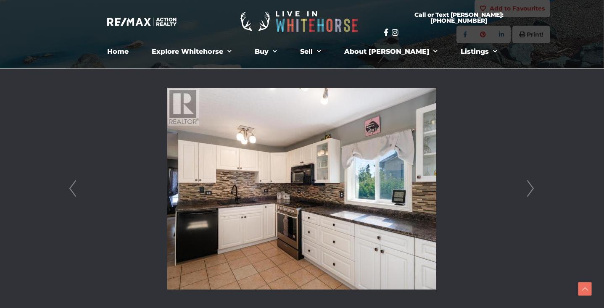
click at [531, 185] on link "Next" at bounding box center [530, 189] width 13 height 240
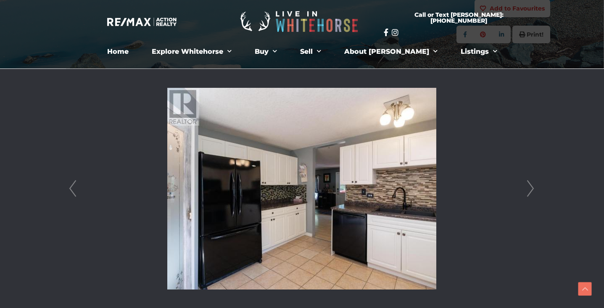
click at [531, 185] on link "Next" at bounding box center [530, 189] width 13 height 240
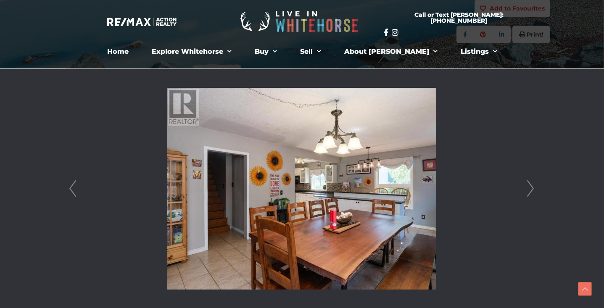
click at [531, 185] on link "Next" at bounding box center [530, 189] width 13 height 240
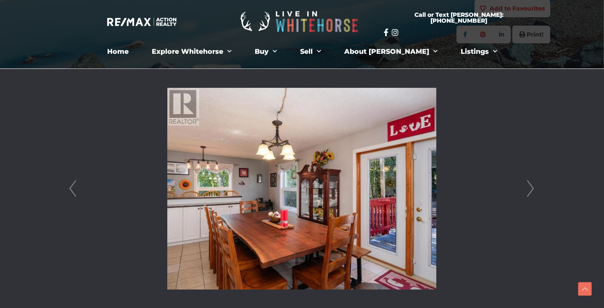
click at [531, 185] on link "Next" at bounding box center [530, 189] width 13 height 240
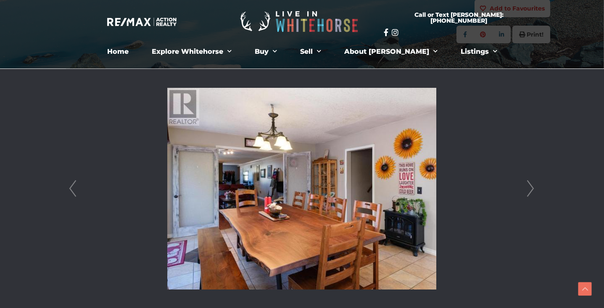
click at [531, 185] on link "Next" at bounding box center [530, 189] width 13 height 240
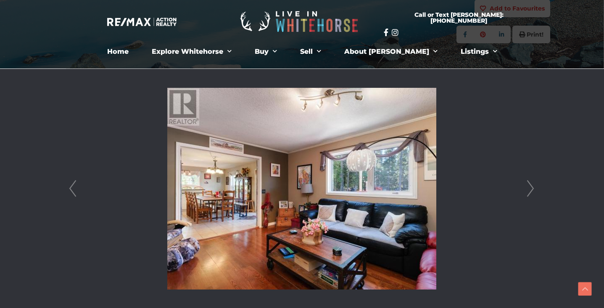
click at [531, 185] on link "Next" at bounding box center [530, 189] width 13 height 240
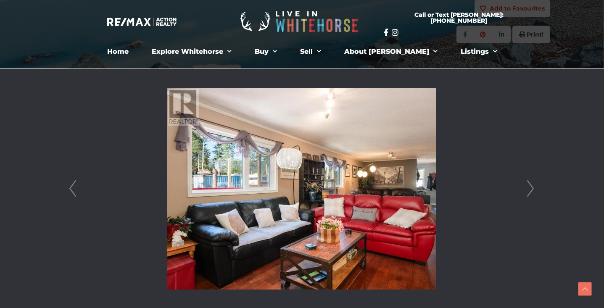
click at [531, 185] on link "Next" at bounding box center [530, 189] width 13 height 240
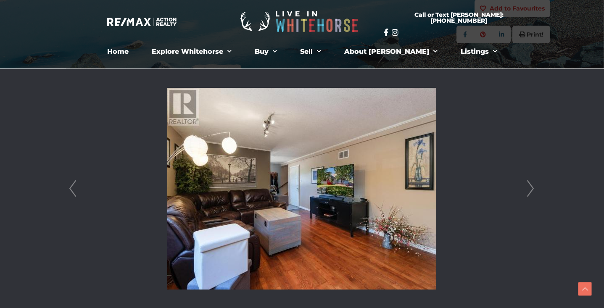
click at [531, 185] on link "Next" at bounding box center [530, 189] width 13 height 240
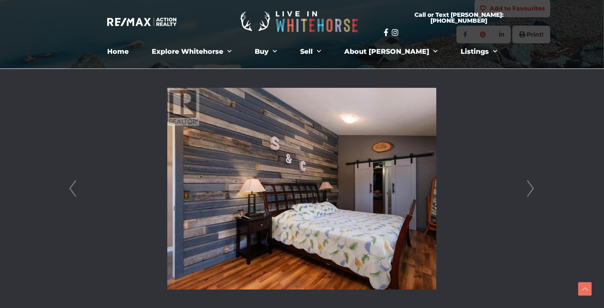
click at [531, 185] on link "Next" at bounding box center [530, 189] width 13 height 240
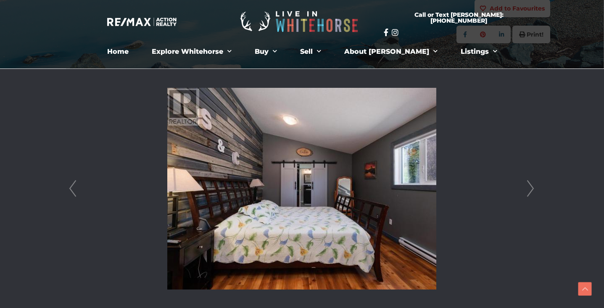
click at [530, 185] on link "Next" at bounding box center [530, 189] width 13 height 240
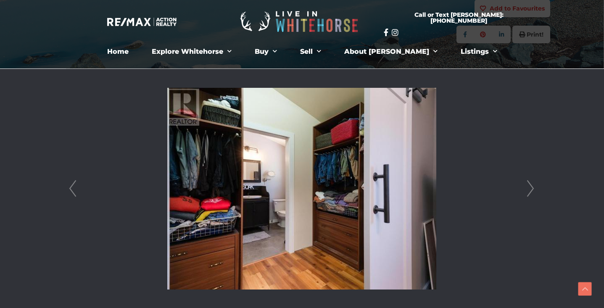
click at [530, 185] on link "Next" at bounding box center [530, 189] width 13 height 240
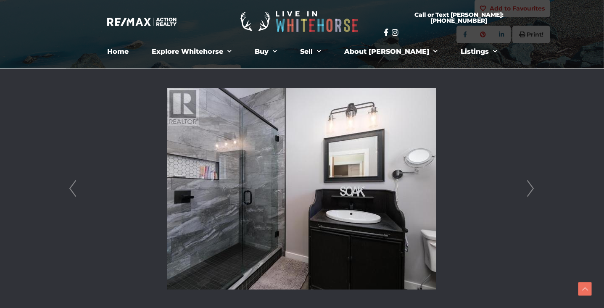
click at [530, 185] on link "Next" at bounding box center [530, 189] width 13 height 240
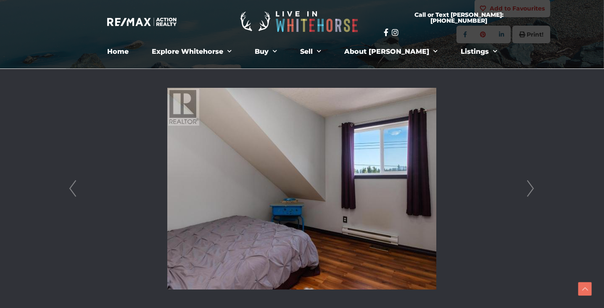
click at [530, 185] on link "Next" at bounding box center [530, 189] width 13 height 240
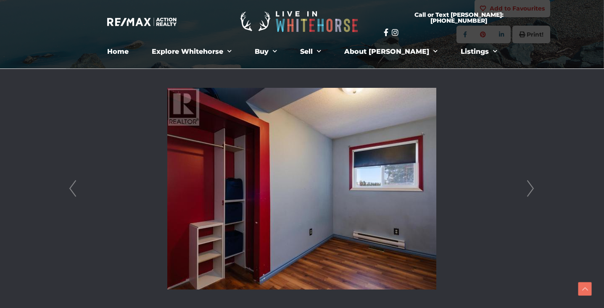
click at [530, 185] on link "Next" at bounding box center [530, 189] width 13 height 240
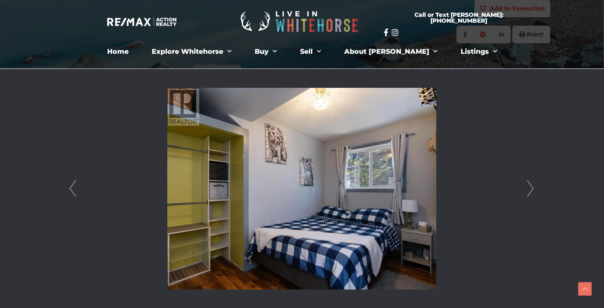
click at [530, 186] on link "Next" at bounding box center [530, 189] width 13 height 240
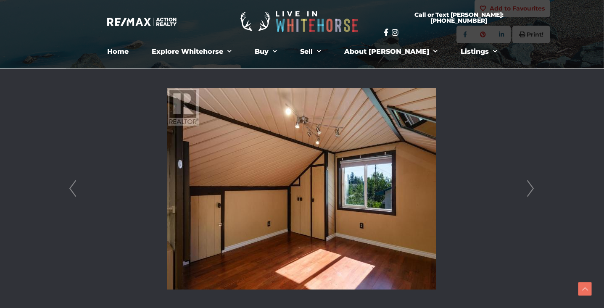
click at [530, 186] on link "Next" at bounding box center [530, 189] width 13 height 240
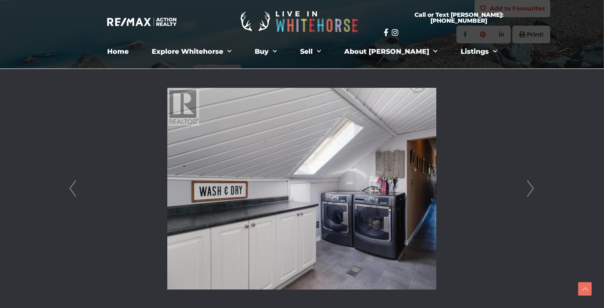
click at [530, 186] on link "Next" at bounding box center [530, 189] width 13 height 240
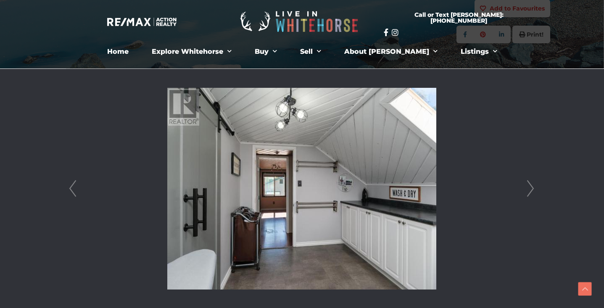
click at [530, 186] on link "Next" at bounding box center [530, 189] width 13 height 240
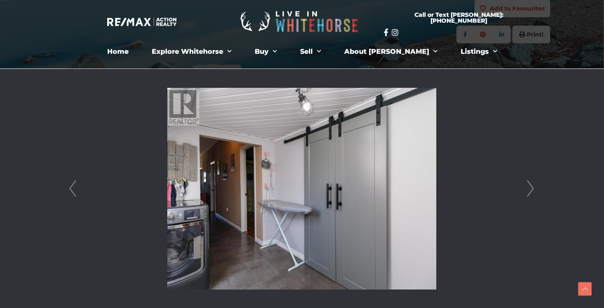
click at [530, 186] on link "Next" at bounding box center [530, 189] width 13 height 240
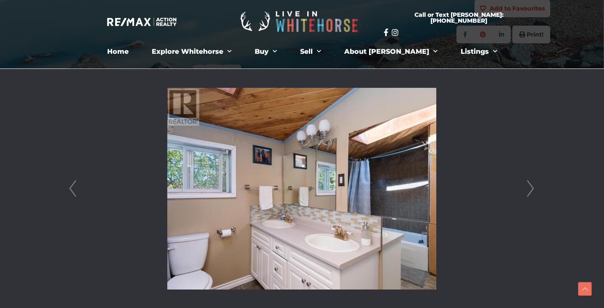
click at [530, 186] on link "Next" at bounding box center [530, 189] width 13 height 240
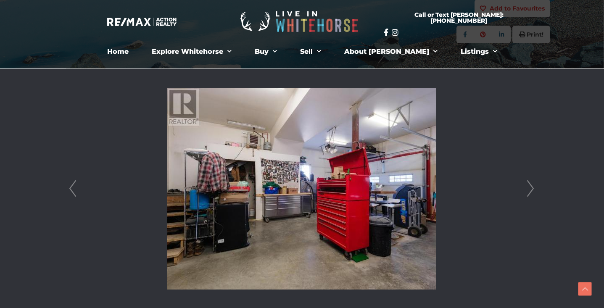
click at [530, 186] on link "Next" at bounding box center [530, 189] width 13 height 240
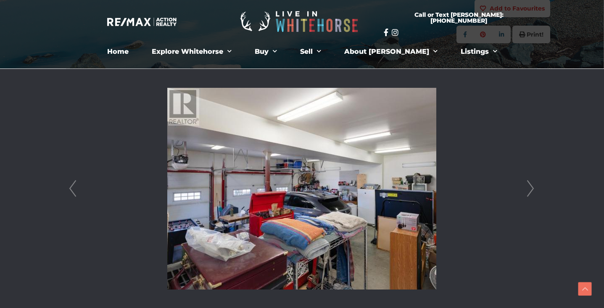
click at [530, 186] on link "Next" at bounding box center [530, 189] width 13 height 240
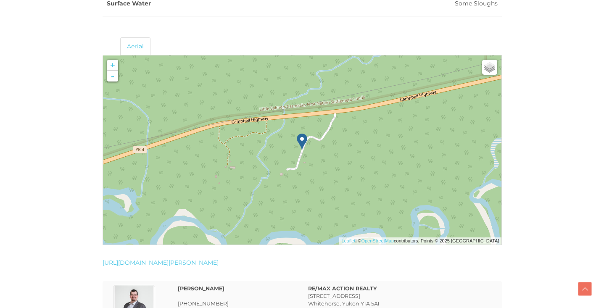
scroll to position [1191, 0]
click at [115, 75] on link "-" at bounding box center [112, 75] width 11 height 11
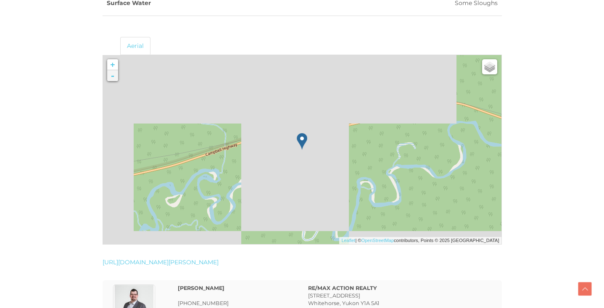
click at [115, 75] on link "-" at bounding box center [112, 75] width 11 height 11
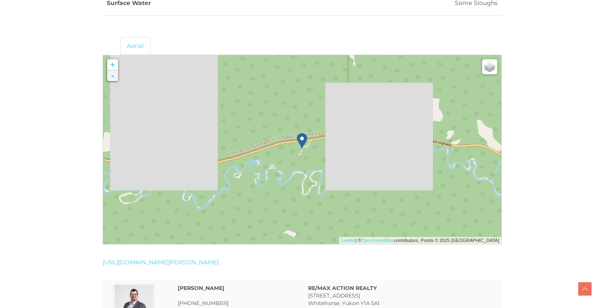
click at [115, 75] on link "-" at bounding box center [112, 75] width 11 height 11
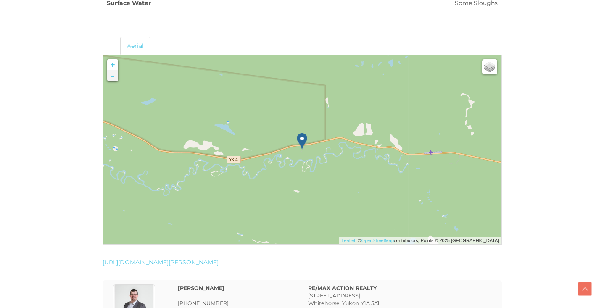
click at [115, 75] on link "-" at bounding box center [112, 75] width 11 height 11
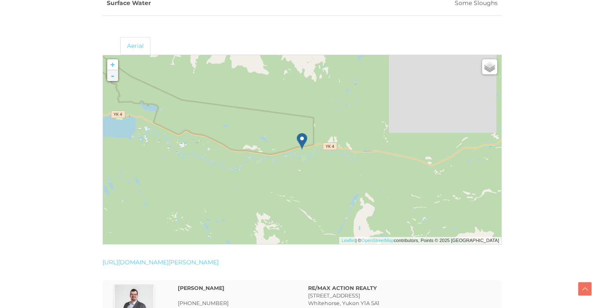
click at [115, 75] on link "-" at bounding box center [112, 75] width 11 height 11
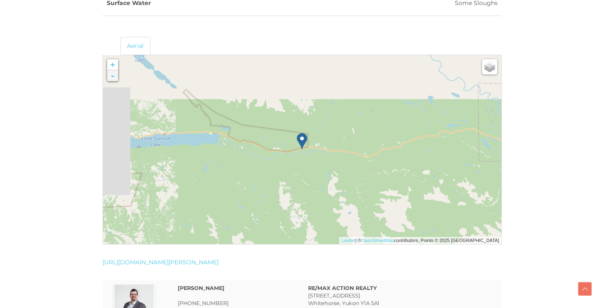
click at [115, 75] on link "-" at bounding box center [112, 75] width 11 height 11
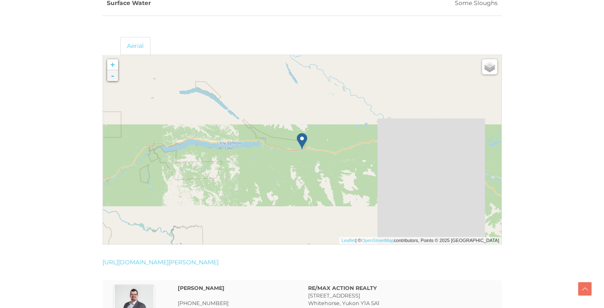
click at [115, 75] on link "-" at bounding box center [112, 75] width 11 height 11
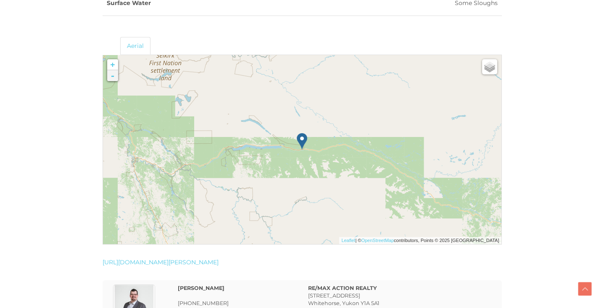
click at [115, 75] on link "-" at bounding box center [112, 75] width 11 height 11
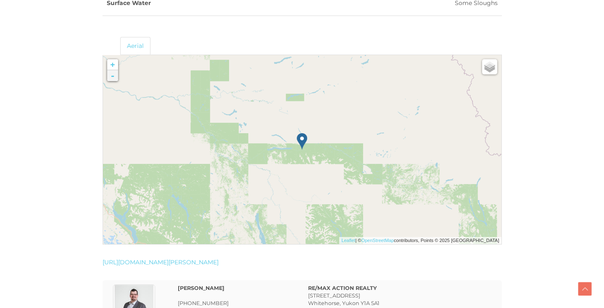
click at [115, 75] on link "-" at bounding box center [112, 75] width 11 height 11
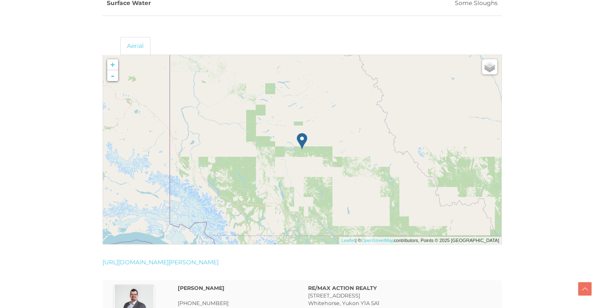
drag, startPoint x: 280, startPoint y: 157, endPoint x: 250, endPoint y: 107, distance: 59.0
click at [250, 107] on img at bounding box center [231, 119] width 108 height 108
click at [113, 68] on link "+" at bounding box center [112, 64] width 11 height 11
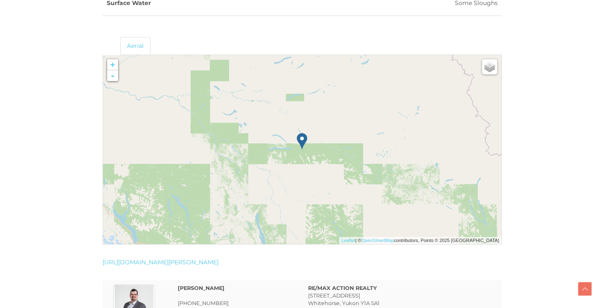
drag, startPoint x: 261, startPoint y: 177, endPoint x: 240, endPoint y: 105, distance: 74.8
click at [240, 105] on img at bounding box center [214, 142] width 108 height 108
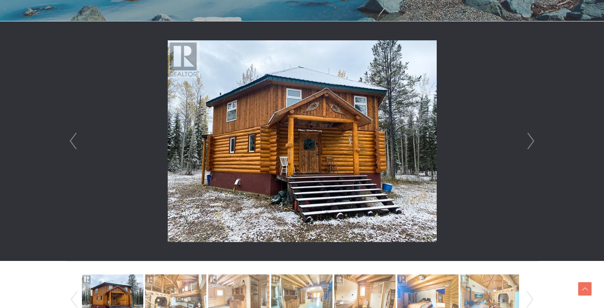
scroll to position [304, 0]
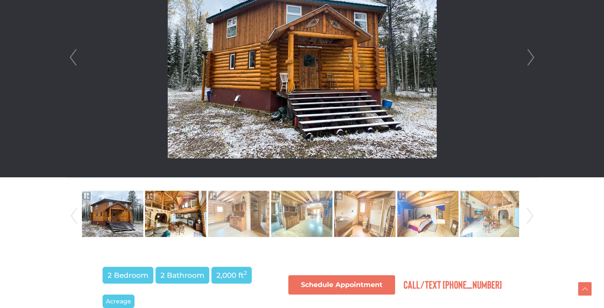
click at [165, 206] on img at bounding box center [175, 214] width 61 height 48
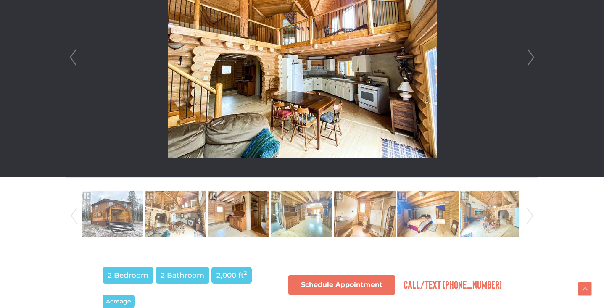
click at [269, 198] on link at bounding box center [238, 214] width 63 height 48
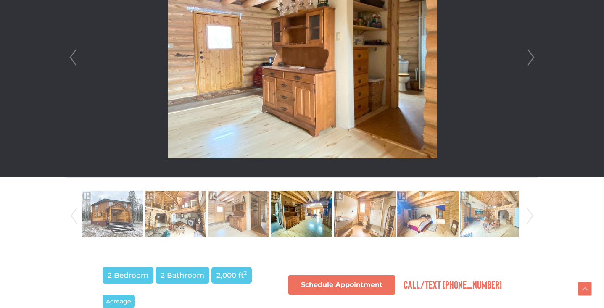
click at [292, 200] on img at bounding box center [301, 214] width 61 height 48
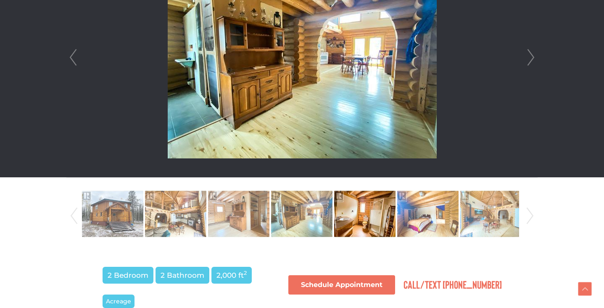
click at [346, 203] on img at bounding box center [364, 214] width 61 height 48
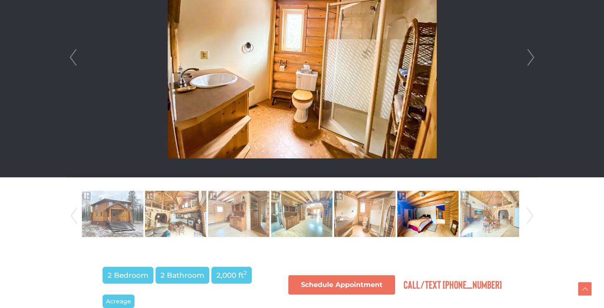
click at [405, 206] on img at bounding box center [427, 214] width 61 height 48
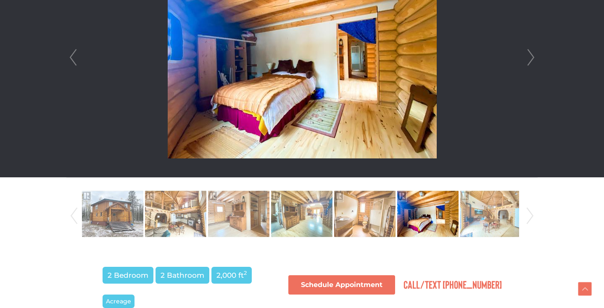
click at [445, 209] on img at bounding box center [427, 214] width 61 height 48
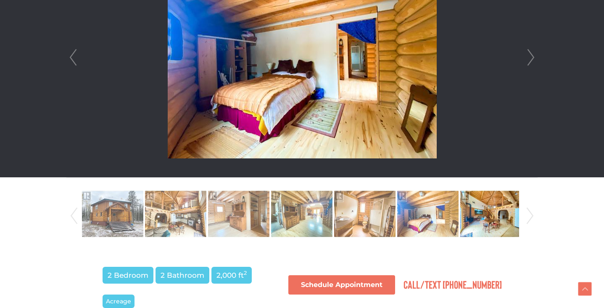
click at [467, 209] on img at bounding box center [490, 214] width 61 height 48
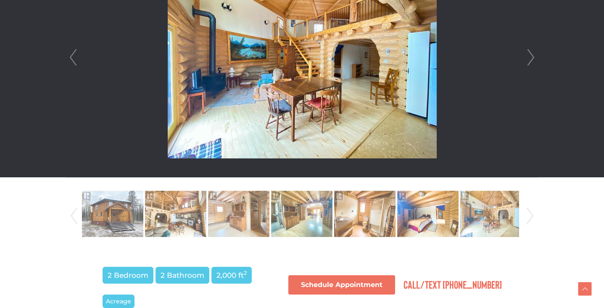
click at [525, 214] on link "Next" at bounding box center [530, 215] width 13 height 57
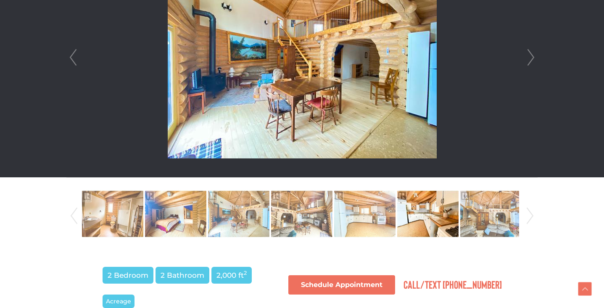
click at [440, 193] on img at bounding box center [427, 214] width 61 height 48
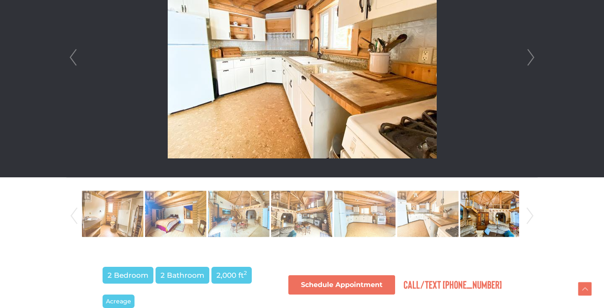
click at [469, 204] on img at bounding box center [490, 214] width 61 height 48
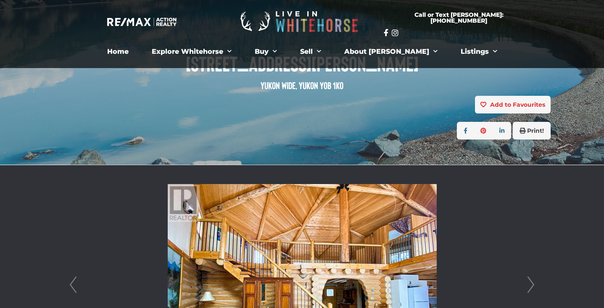
scroll to position [75, 0]
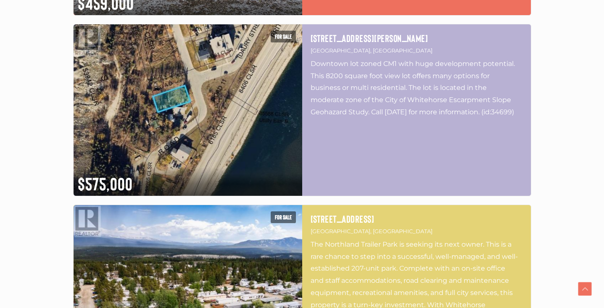
scroll to position [2265, 0]
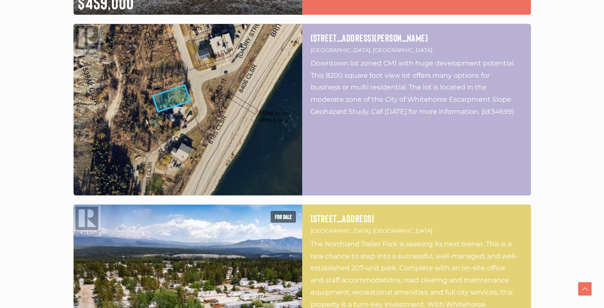
click at [196, 110] on img at bounding box center [188, 109] width 229 height 171
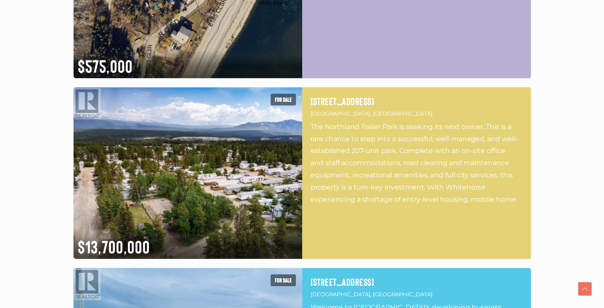
scroll to position [2384, 0]
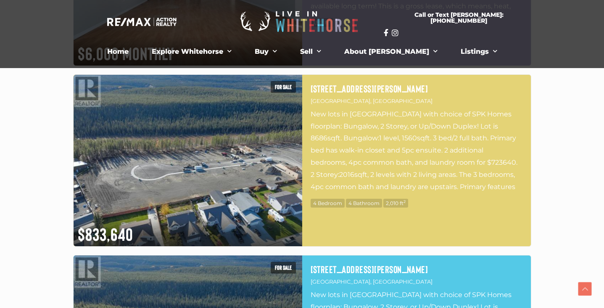
scroll to position [3109, 0]
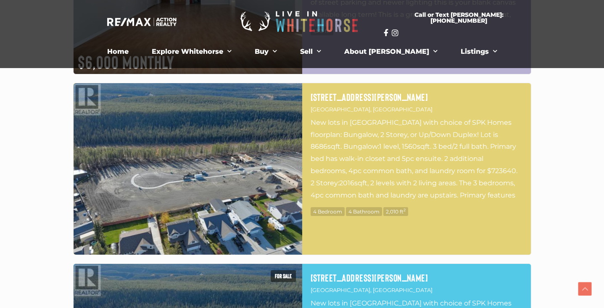
click at [134, 158] on img at bounding box center [188, 168] width 229 height 171
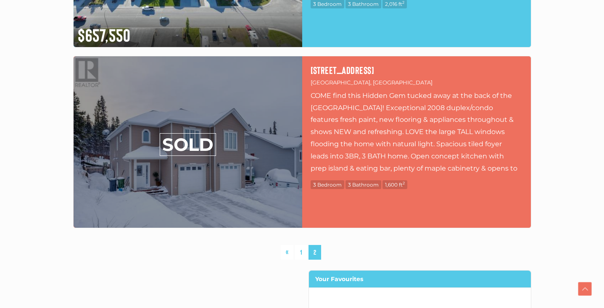
scroll to position [3500, 0]
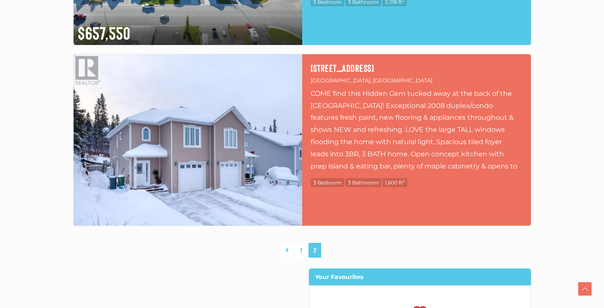
click at [248, 171] on img at bounding box center [188, 139] width 229 height 171
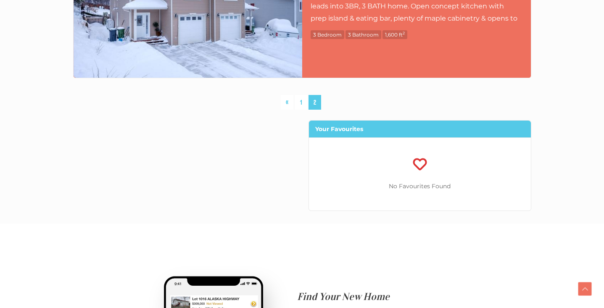
scroll to position [3649, 0]
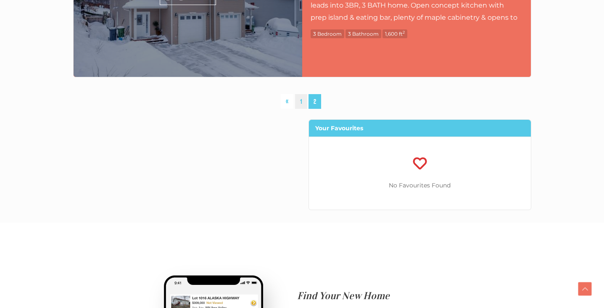
click at [303, 104] on link "1" at bounding box center [301, 101] width 12 height 15
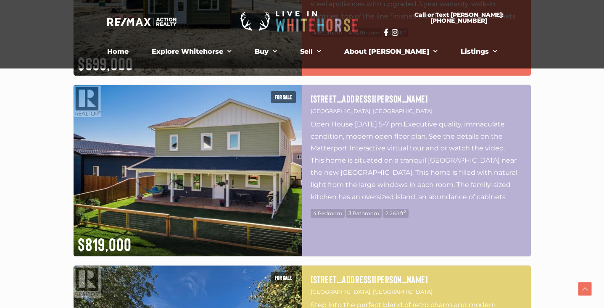
scroll to position [757, 0]
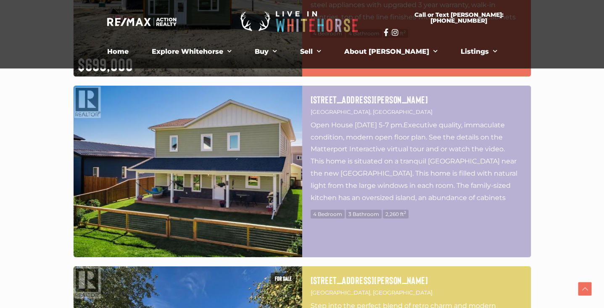
click at [176, 177] on img at bounding box center [188, 171] width 229 height 171
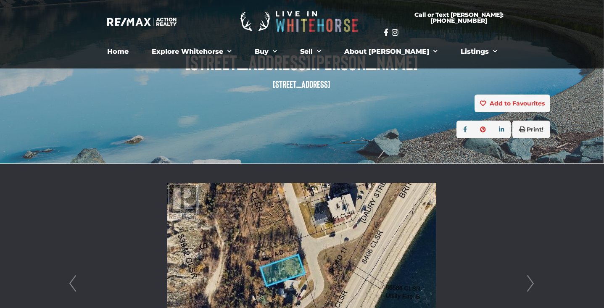
scroll to position [47, 0]
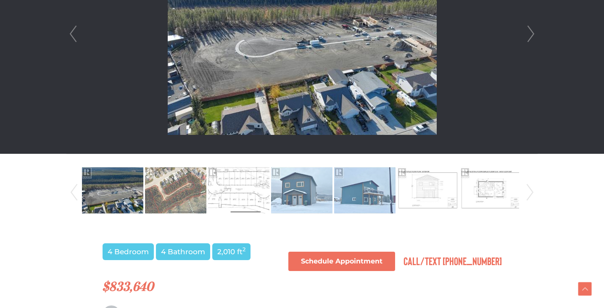
scroll to position [328, 0]
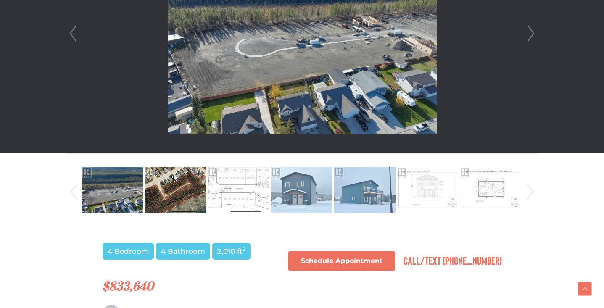
click at [166, 194] on img at bounding box center [175, 190] width 61 height 48
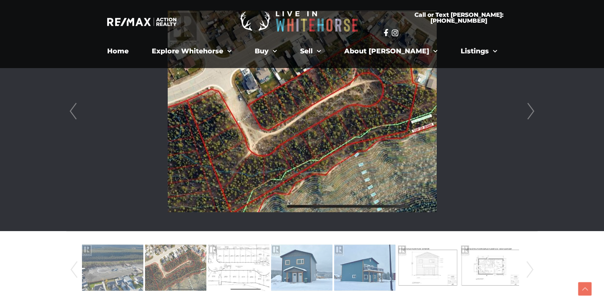
scroll to position [250, 0]
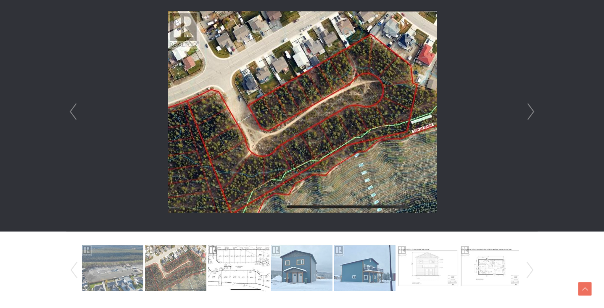
click at [241, 265] on img at bounding box center [238, 268] width 61 height 48
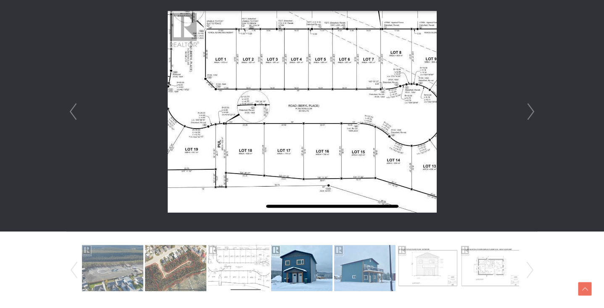
click at [286, 270] on img at bounding box center [301, 268] width 61 height 48
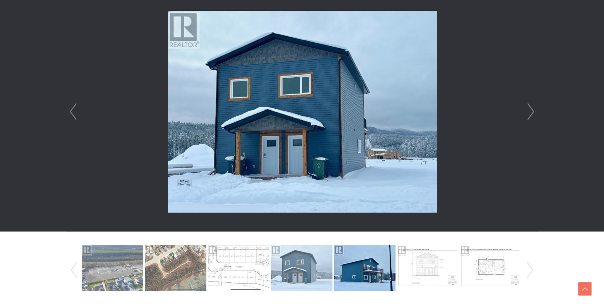
click at [354, 272] on img at bounding box center [364, 268] width 61 height 48
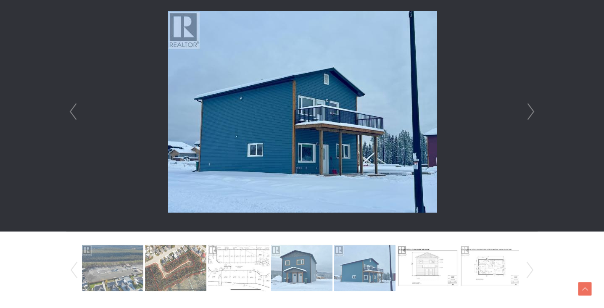
click at [415, 273] on img at bounding box center [427, 268] width 61 height 48
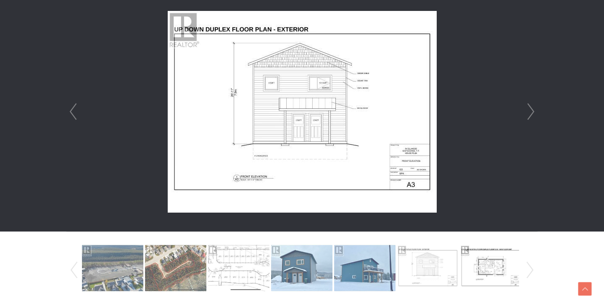
click at [483, 270] on img at bounding box center [490, 268] width 61 height 48
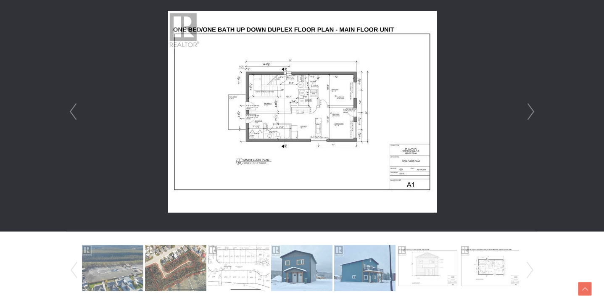
click at [532, 117] on link "Next" at bounding box center [531, 112] width 13 height 240
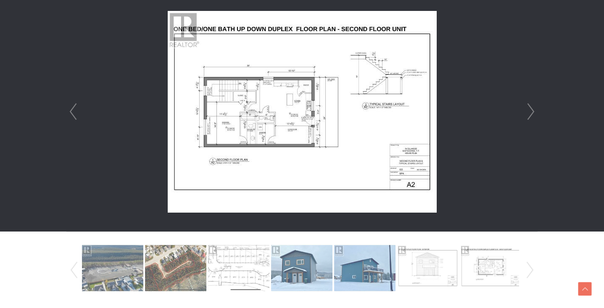
click at [532, 117] on link "Next" at bounding box center [531, 112] width 13 height 240
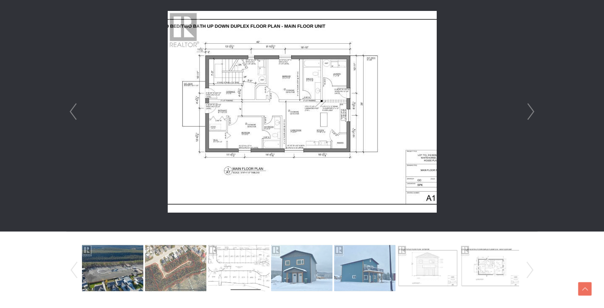
click at [532, 117] on link "Next" at bounding box center [531, 112] width 13 height 240
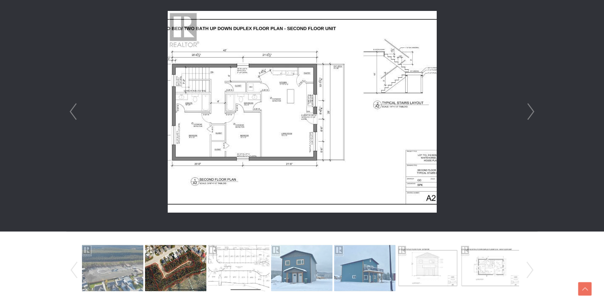
click at [532, 117] on link "Next" at bounding box center [531, 112] width 13 height 240
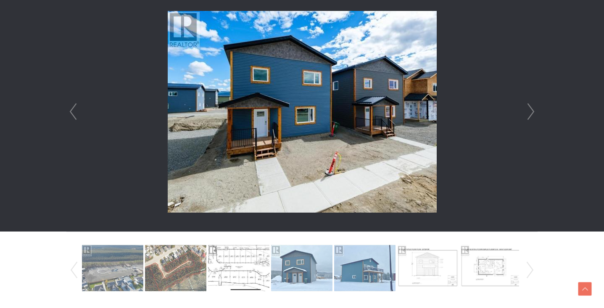
click at [532, 117] on link "Next" at bounding box center [531, 112] width 13 height 240
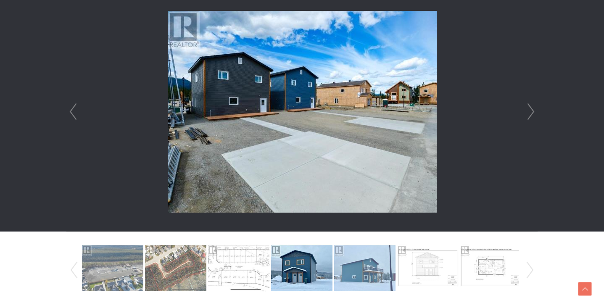
click at [532, 117] on link "Next" at bounding box center [531, 112] width 13 height 240
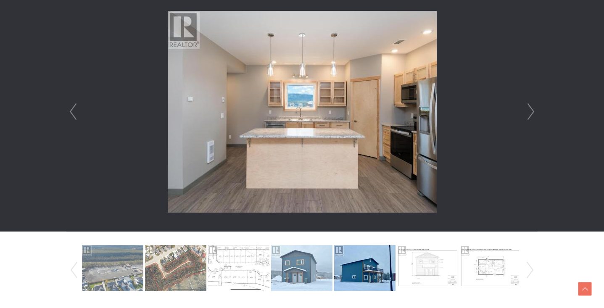
click at [532, 117] on link "Next" at bounding box center [531, 112] width 13 height 240
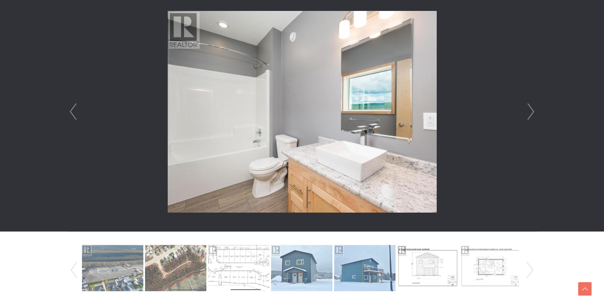
click at [532, 117] on link "Next" at bounding box center [531, 112] width 13 height 240
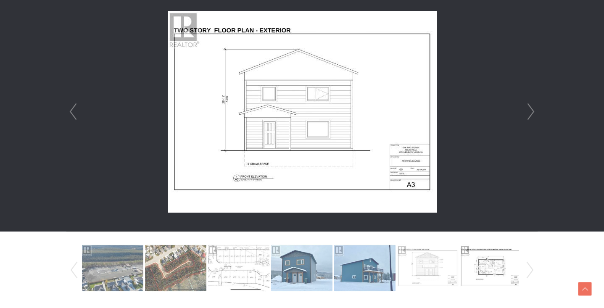
click at [532, 117] on link "Next" at bounding box center [531, 112] width 13 height 240
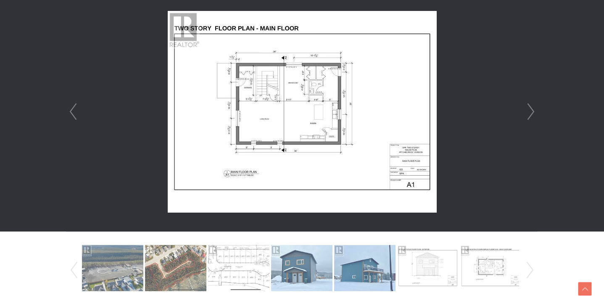
click at [532, 117] on link "Next" at bounding box center [531, 112] width 13 height 240
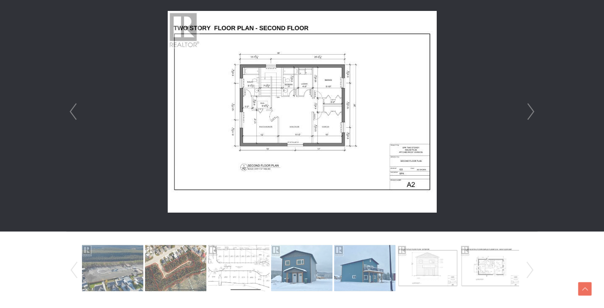
click at [532, 117] on link "Next" at bounding box center [531, 112] width 13 height 240
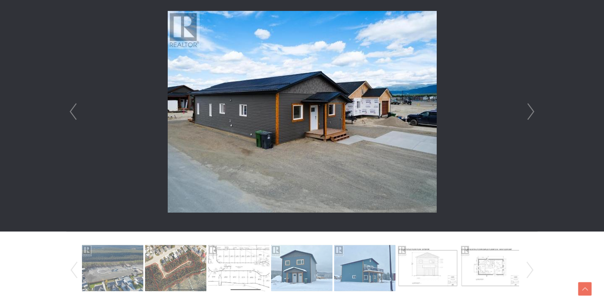
click at [532, 117] on link "Next" at bounding box center [531, 112] width 13 height 240
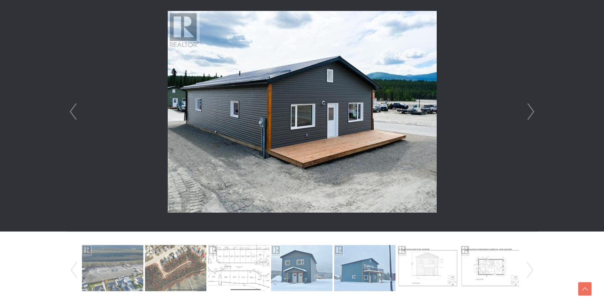
click at [532, 117] on link "Next" at bounding box center [531, 112] width 13 height 240
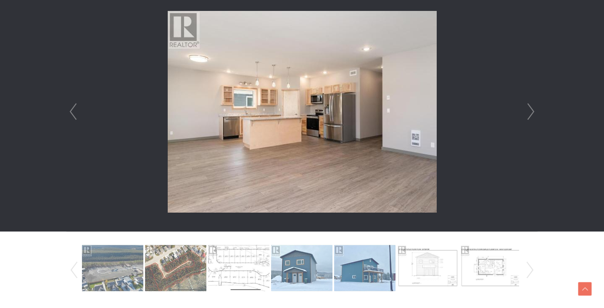
click at [532, 117] on link "Next" at bounding box center [531, 112] width 13 height 240
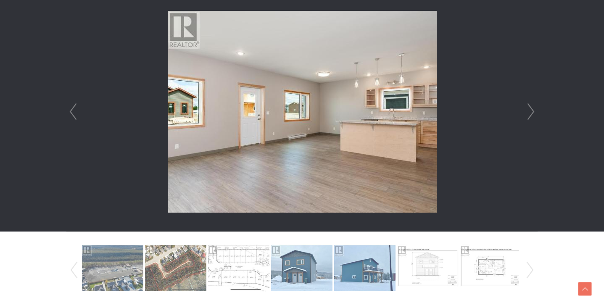
click at [532, 117] on link "Next" at bounding box center [531, 112] width 13 height 240
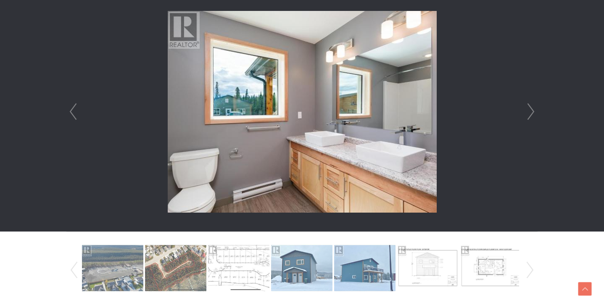
click at [532, 117] on link "Next" at bounding box center [531, 112] width 13 height 240
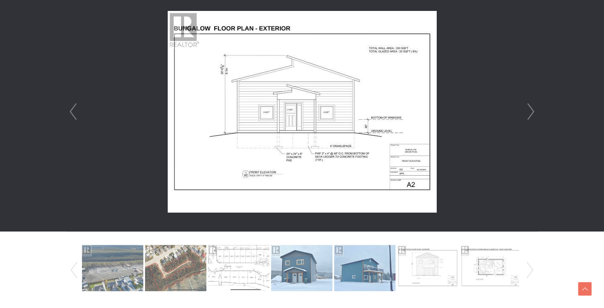
click at [532, 117] on link "Next" at bounding box center [531, 112] width 13 height 240
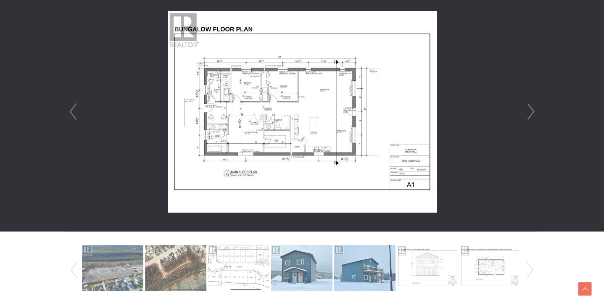
click at [532, 117] on link "Next" at bounding box center [531, 112] width 13 height 240
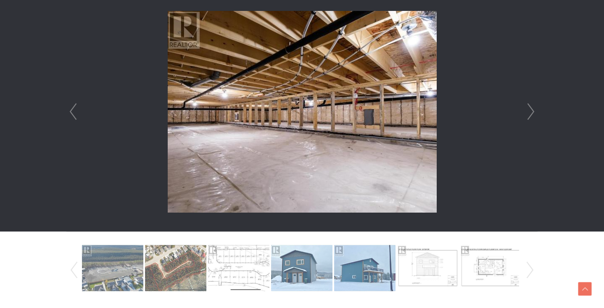
click at [532, 117] on link "Next" at bounding box center [531, 112] width 13 height 240
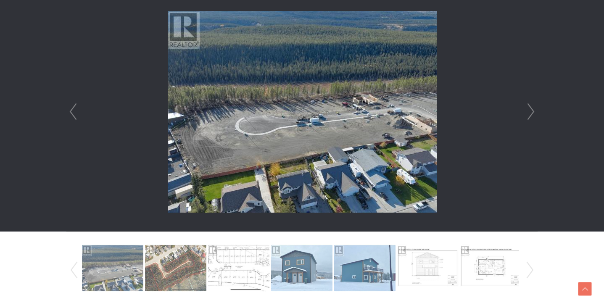
click at [532, 117] on link "Next" at bounding box center [531, 112] width 13 height 240
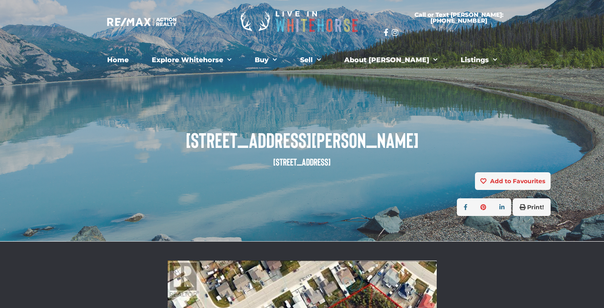
scroll to position [0, 0]
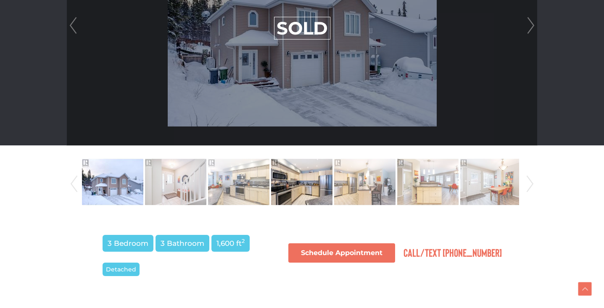
scroll to position [351, 0]
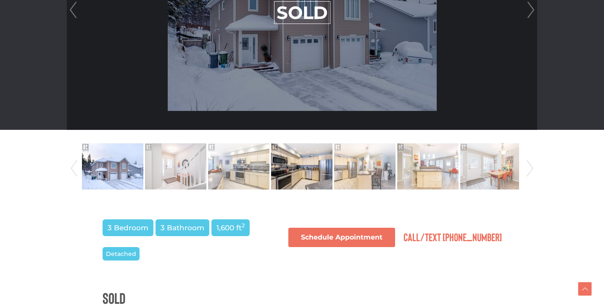
click at [290, 178] on img at bounding box center [301, 166] width 61 height 48
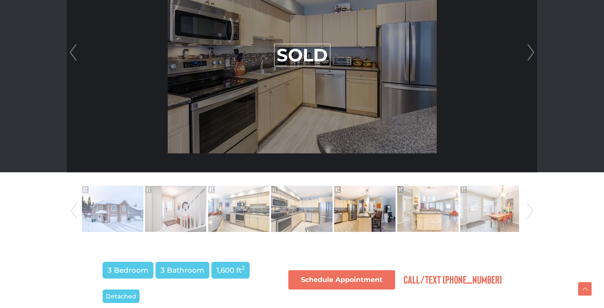
scroll to position [308, 0]
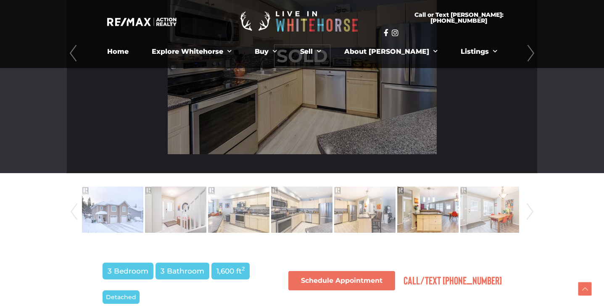
click at [434, 210] on img at bounding box center [427, 210] width 61 height 48
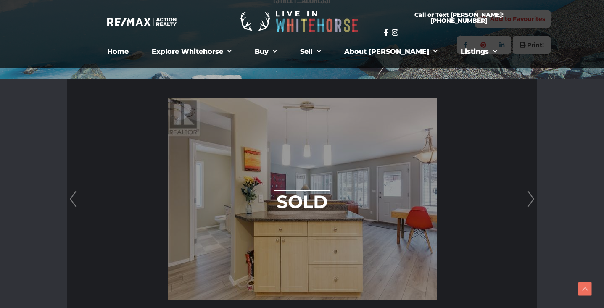
scroll to position [160, 0]
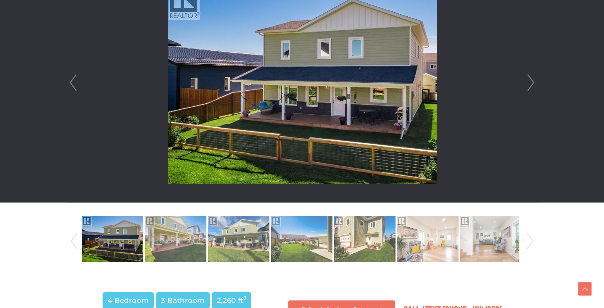
scroll to position [290, 0]
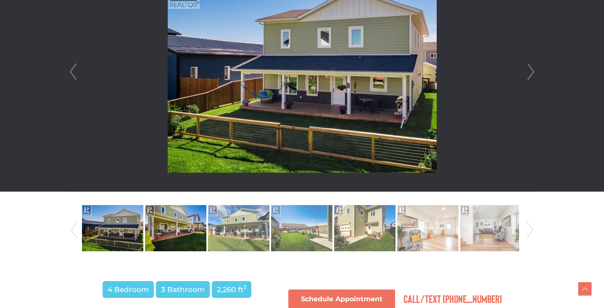
click at [174, 227] on img at bounding box center [175, 228] width 61 height 48
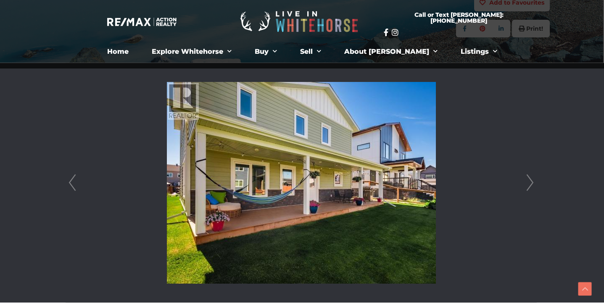
scroll to position [172, 1]
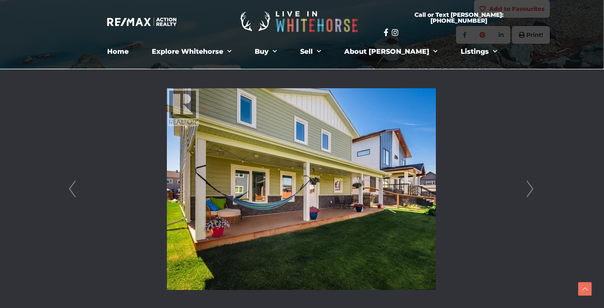
click at [530, 193] on link "Next" at bounding box center [530, 189] width 13 height 240
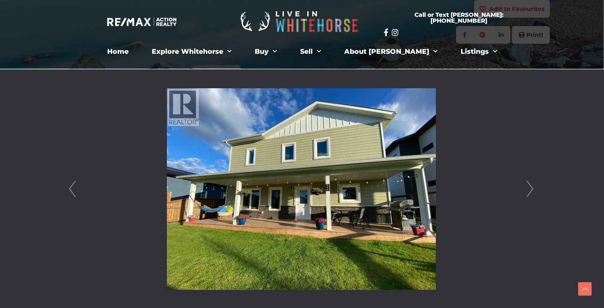
click at [530, 193] on link "Next" at bounding box center [530, 189] width 13 height 240
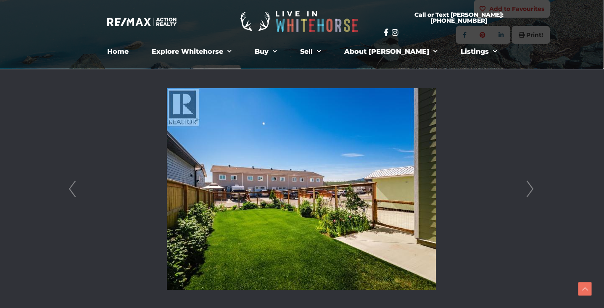
click at [530, 193] on link "Next" at bounding box center [530, 189] width 13 height 240
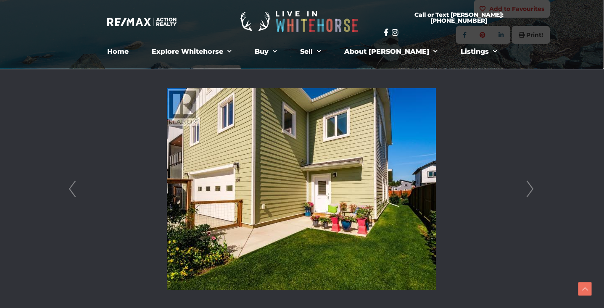
click at [530, 193] on link "Next" at bounding box center [530, 189] width 13 height 240
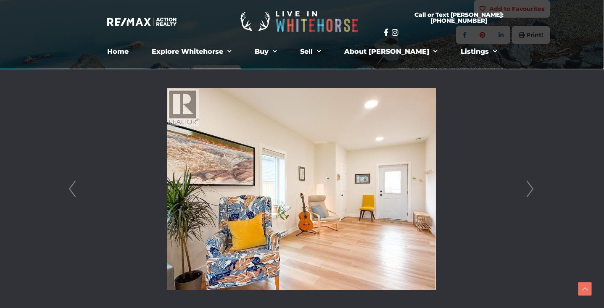
click at [530, 193] on link "Next" at bounding box center [530, 189] width 13 height 240
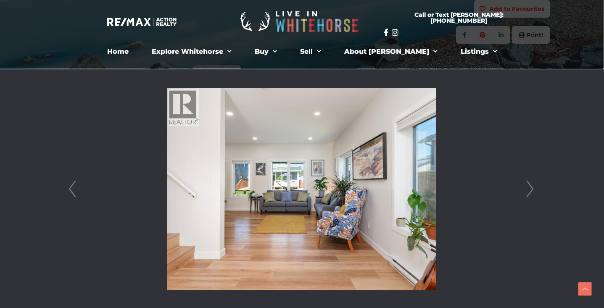
click at [530, 193] on link "Next" at bounding box center [530, 189] width 13 height 240
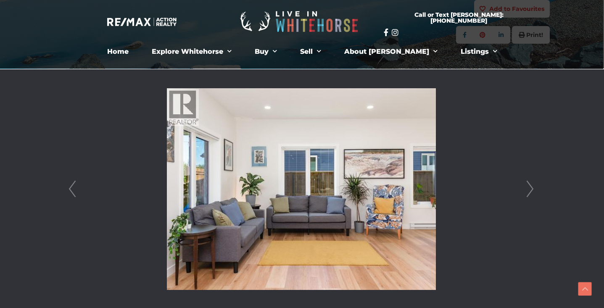
click at [530, 193] on link "Next" at bounding box center [530, 189] width 13 height 240
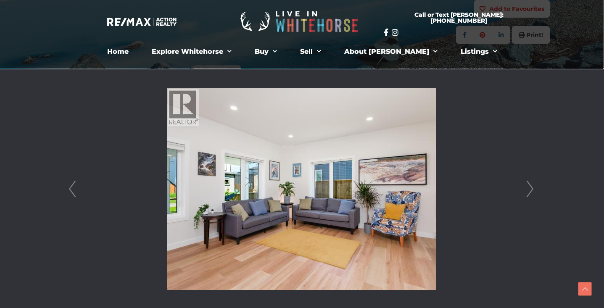
click at [530, 193] on link "Next" at bounding box center [530, 189] width 13 height 240
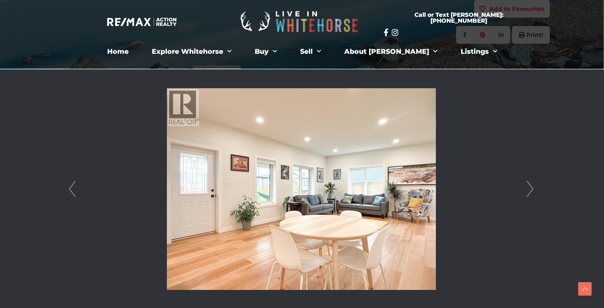
click at [530, 193] on link "Next" at bounding box center [530, 189] width 13 height 240
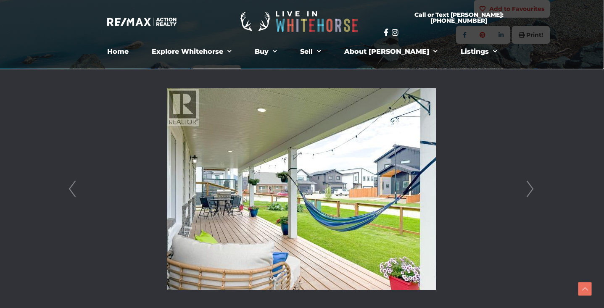
click at [530, 193] on link "Next" at bounding box center [530, 189] width 13 height 240
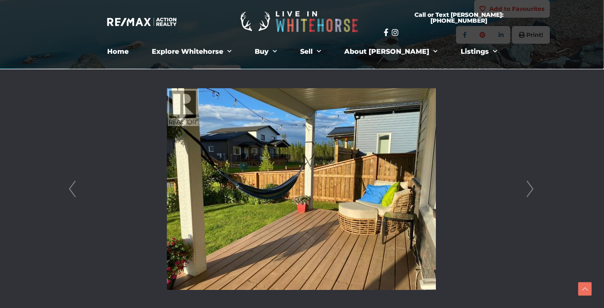
click at [112, 193] on li at bounding box center [301, 189] width 470 height 240
click at [77, 194] on link "Prev" at bounding box center [72, 189] width 13 height 240
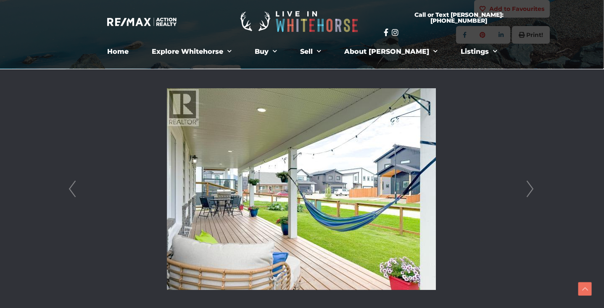
drag, startPoint x: 77, startPoint y: 194, endPoint x: 169, endPoint y: 188, distance: 91.8
click at [82, 194] on div "Prev Next" at bounding box center [301, 189] width 470 height 240
click at [529, 190] on link "Next" at bounding box center [530, 189] width 13 height 240
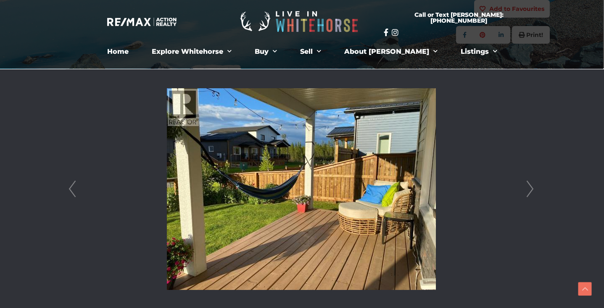
click at [530, 190] on link "Next" at bounding box center [530, 189] width 13 height 240
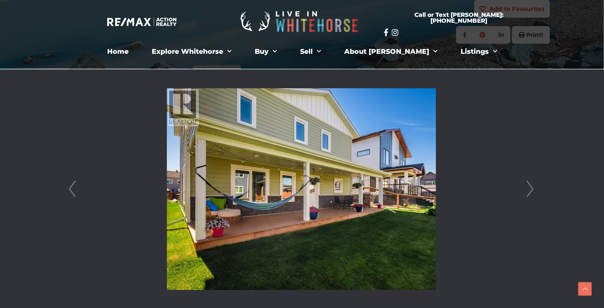
click at [530, 190] on link "Next" at bounding box center [530, 189] width 13 height 240
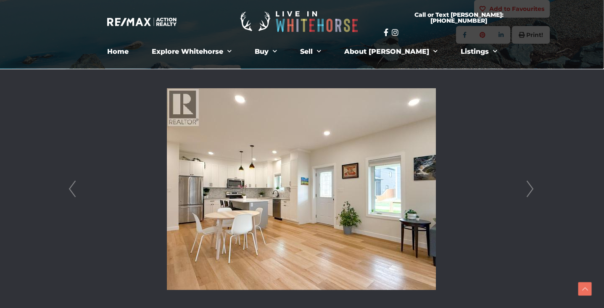
click at [530, 190] on link "Next" at bounding box center [530, 189] width 13 height 240
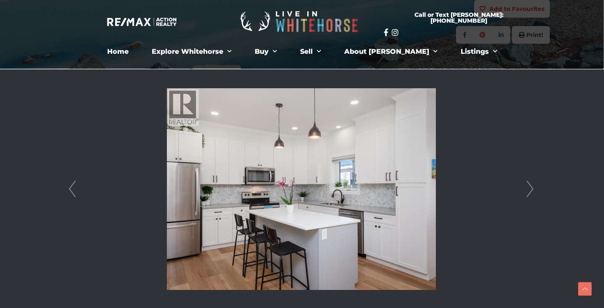
click at [530, 190] on link "Next" at bounding box center [530, 189] width 13 height 240
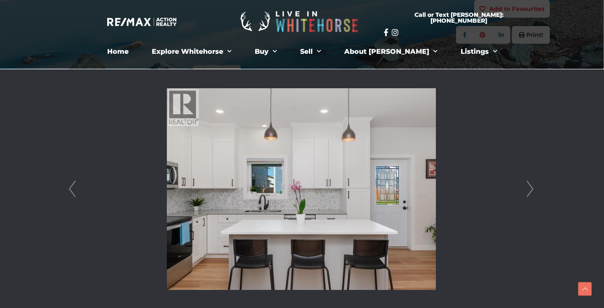
click at [530, 190] on link "Next" at bounding box center [530, 189] width 13 height 240
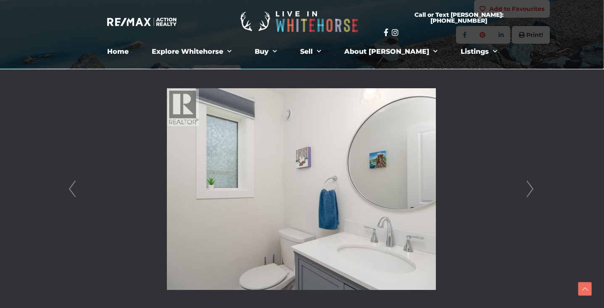
click at [530, 190] on link "Next" at bounding box center [530, 189] width 13 height 240
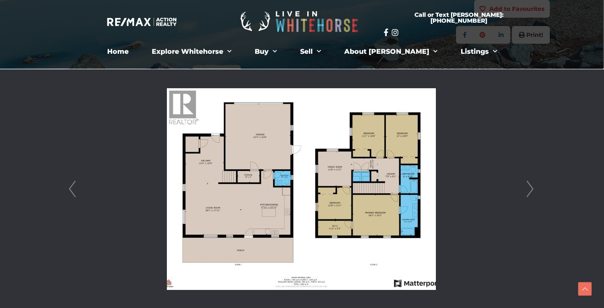
click at [530, 190] on link "Next" at bounding box center [530, 189] width 13 height 240
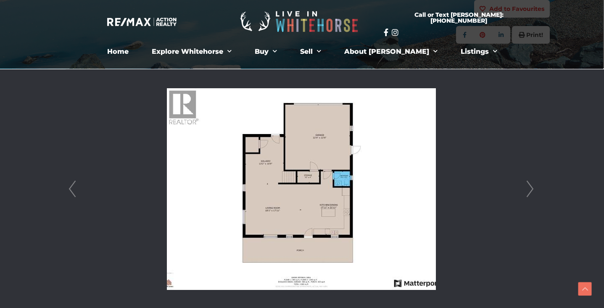
click at [530, 190] on link "Next" at bounding box center [530, 189] width 13 height 240
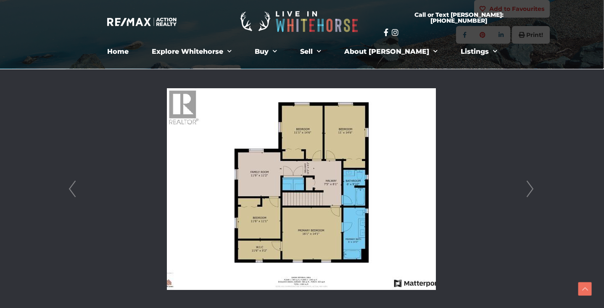
click at [530, 190] on link "Next" at bounding box center [530, 189] width 13 height 240
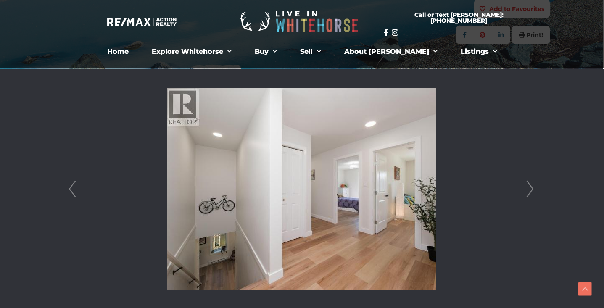
click at [530, 190] on link "Next" at bounding box center [530, 189] width 13 height 240
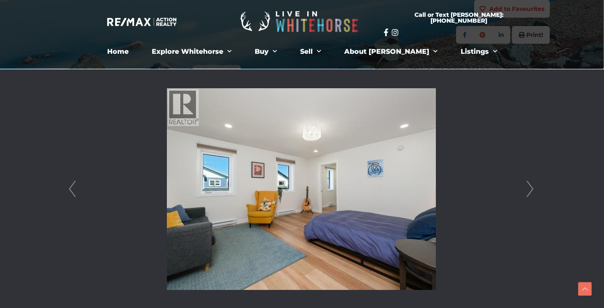
click at [530, 190] on link "Next" at bounding box center [530, 189] width 13 height 240
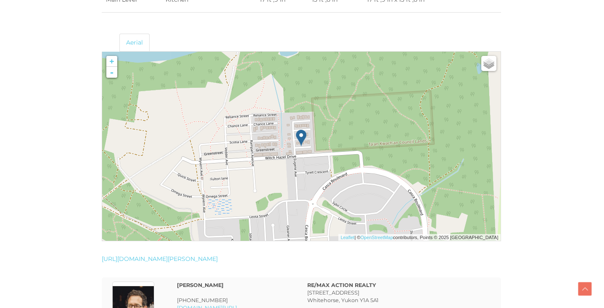
scroll to position [1848, 1]
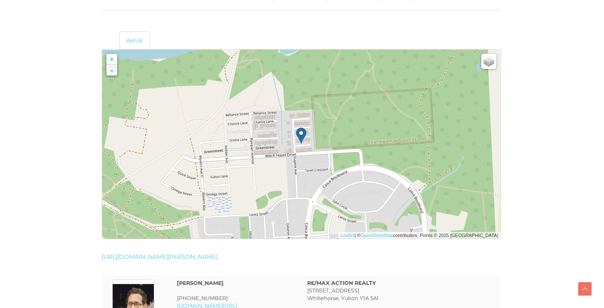
click at [109, 73] on link "-" at bounding box center [111, 70] width 11 height 11
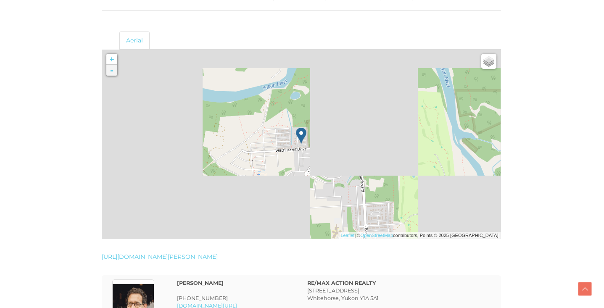
click at [109, 73] on link "-" at bounding box center [111, 70] width 11 height 11
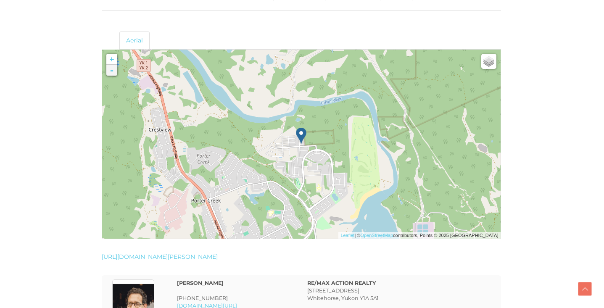
click at [109, 73] on link "-" at bounding box center [111, 70] width 11 height 11
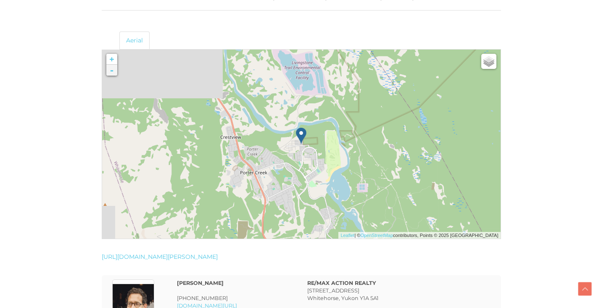
click at [109, 73] on link "-" at bounding box center [111, 70] width 11 height 11
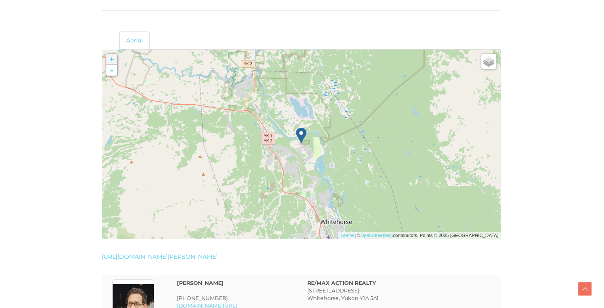
click at [111, 59] on link "+" at bounding box center [111, 59] width 11 height 11
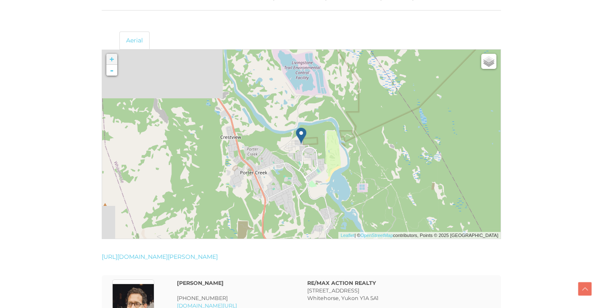
click at [111, 59] on link "+" at bounding box center [111, 59] width 11 height 11
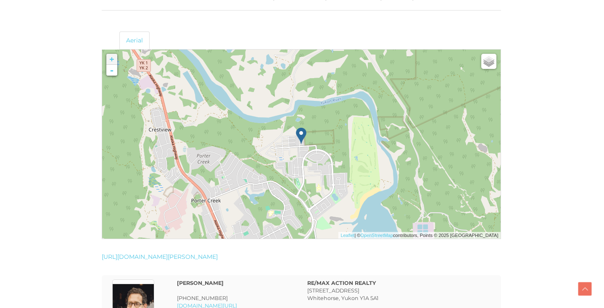
click at [111, 59] on link "+" at bounding box center [111, 59] width 11 height 11
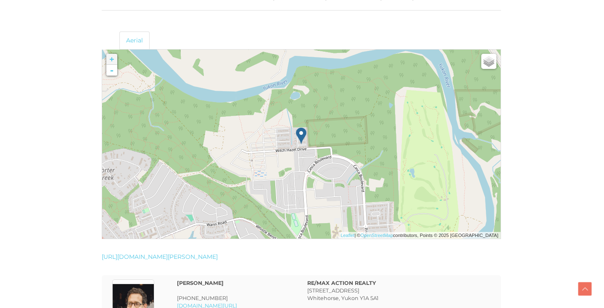
click at [111, 59] on link "+" at bounding box center [111, 59] width 11 height 11
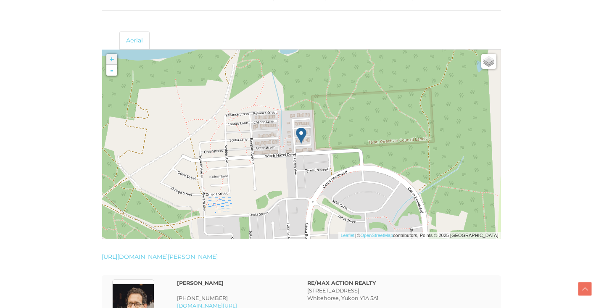
click at [111, 59] on link "+" at bounding box center [111, 59] width 11 height 11
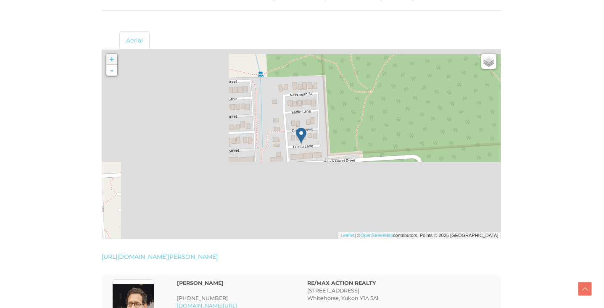
click at [111, 59] on link "+" at bounding box center [111, 59] width 11 height 11
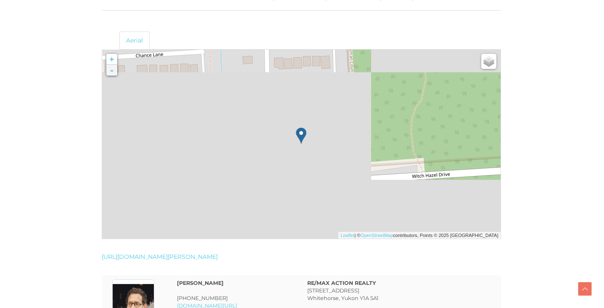
click at [110, 73] on link "-" at bounding box center [111, 70] width 11 height 11
